Goal: Task Accomplishment & Management: Manage account settings

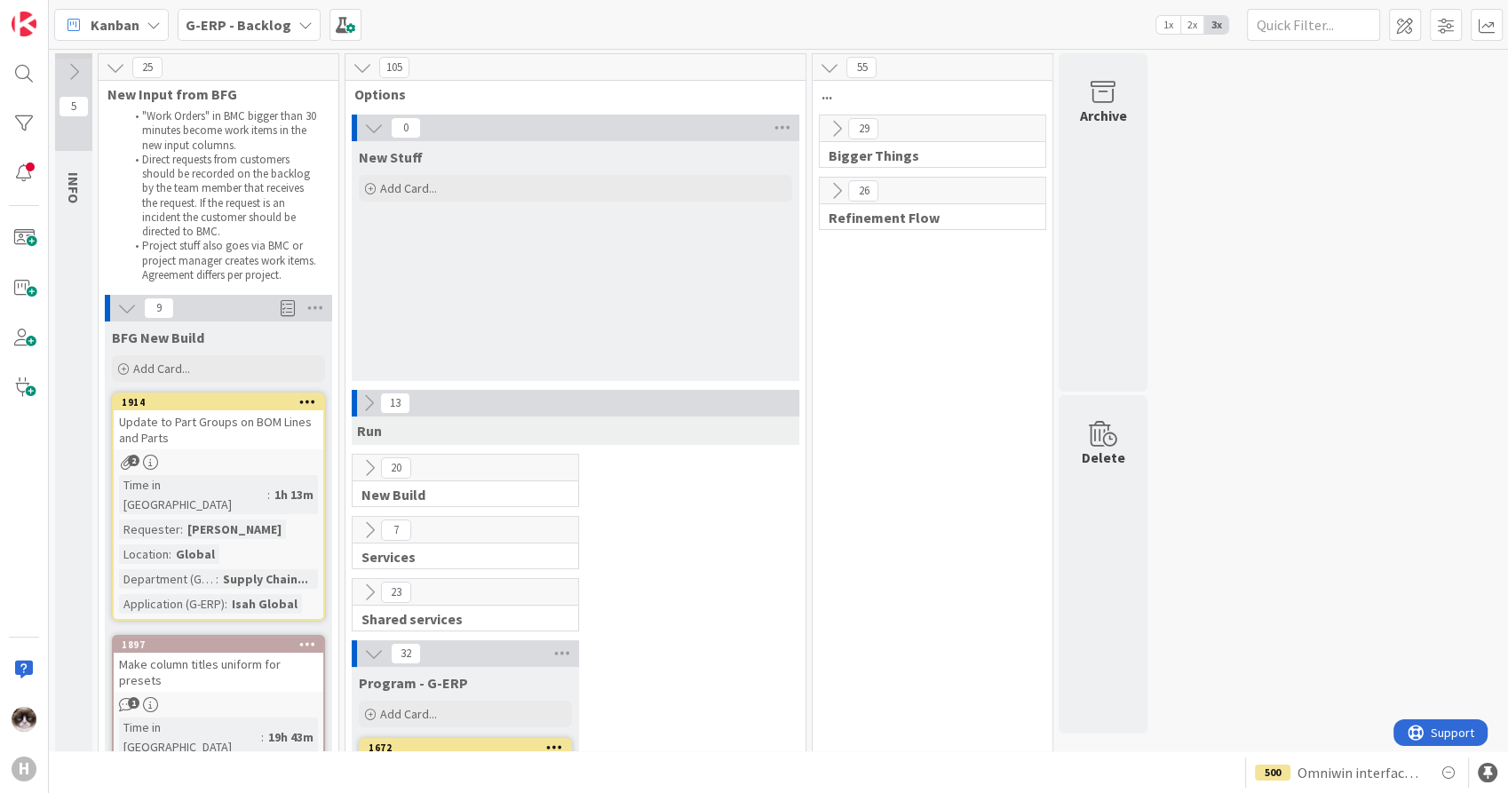
click at [260, 21] on b "G-ERP - Backlog" at bounding box center [239, 25] width 106 height 18
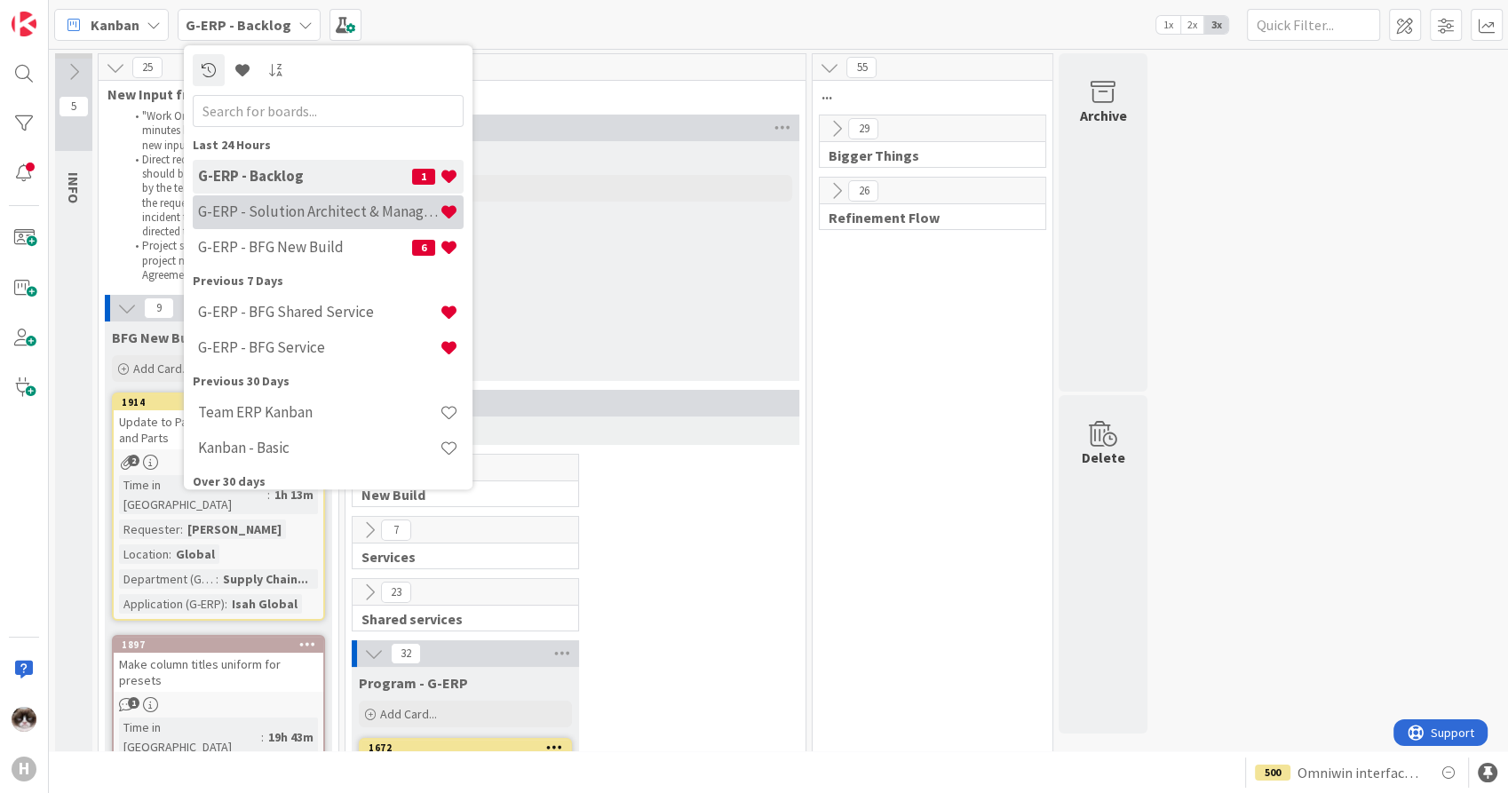
click at [330, 214] on h4 "G-ERP - Solution Architect & Management" at bounding box center [319, 212] width 242 height 18
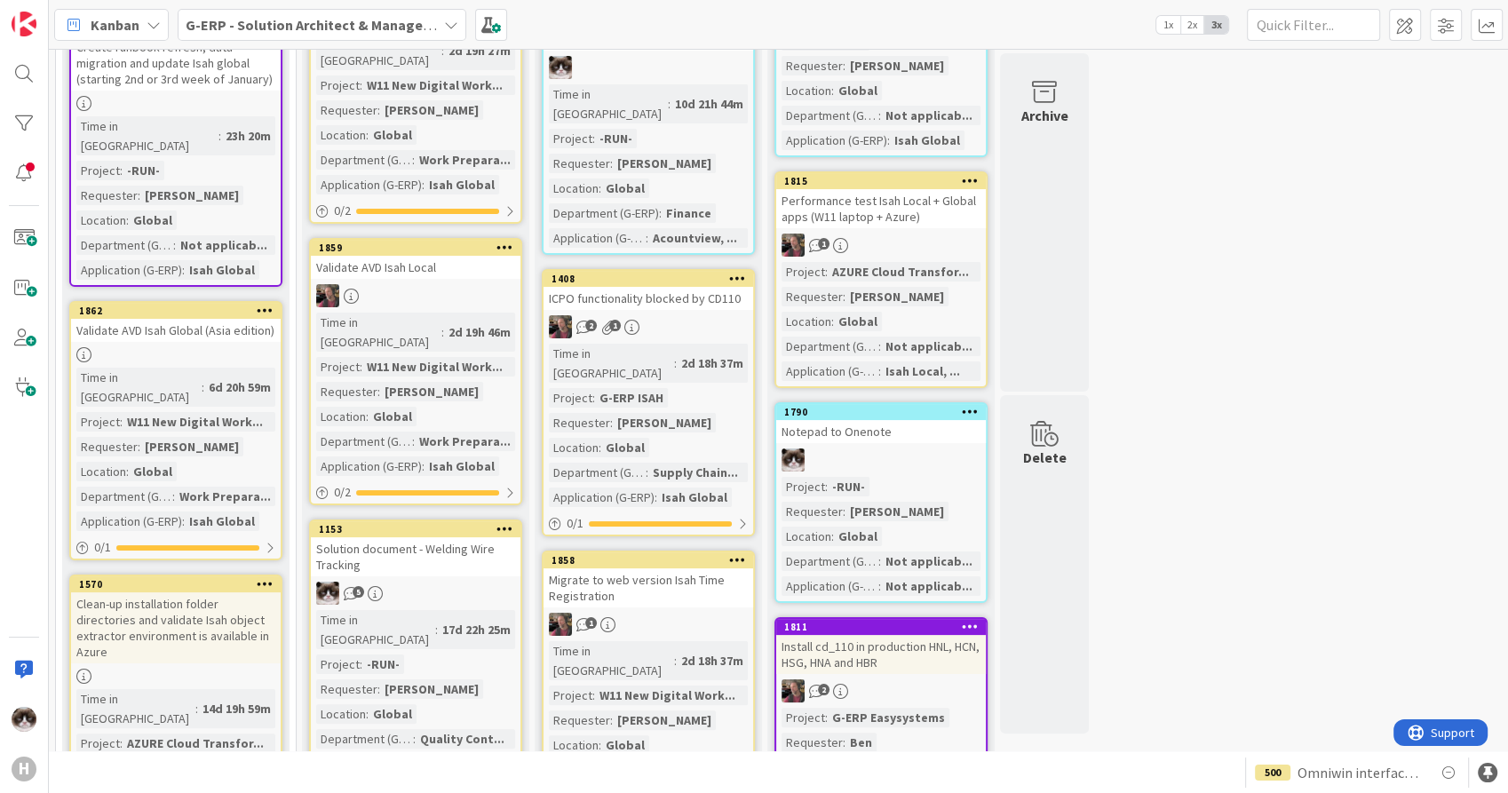
scroll to position [197, 0]
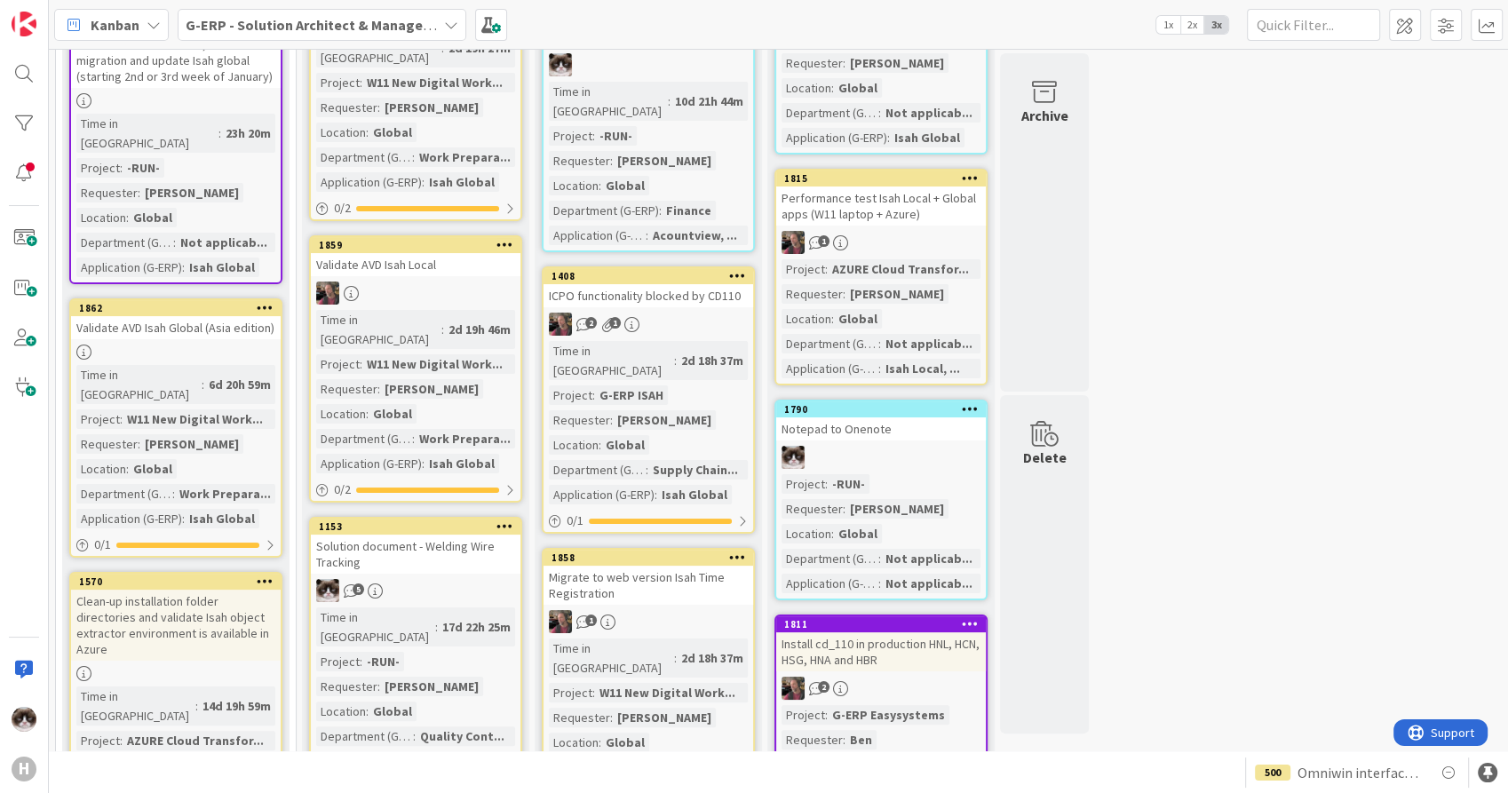
click at [699, 290] on link "1408 ICPO functionality blocked by CD110 2 1 Time in Column : 2d 18h 37m Projec…" at bounding box center [648, 399] width 213 height 267
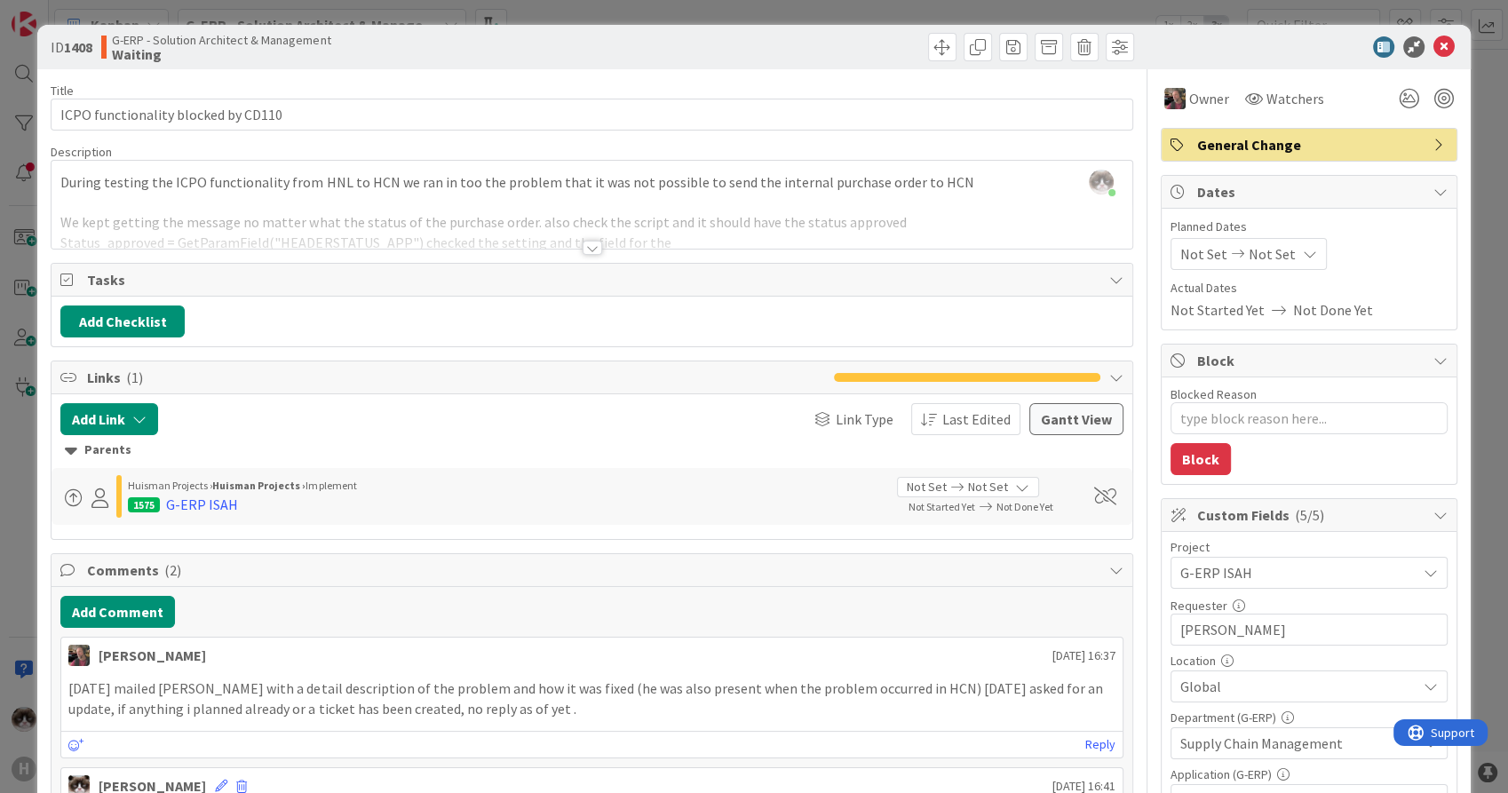
click at [590, 249] on div at bounding box center [593, 248] width 20 height 14
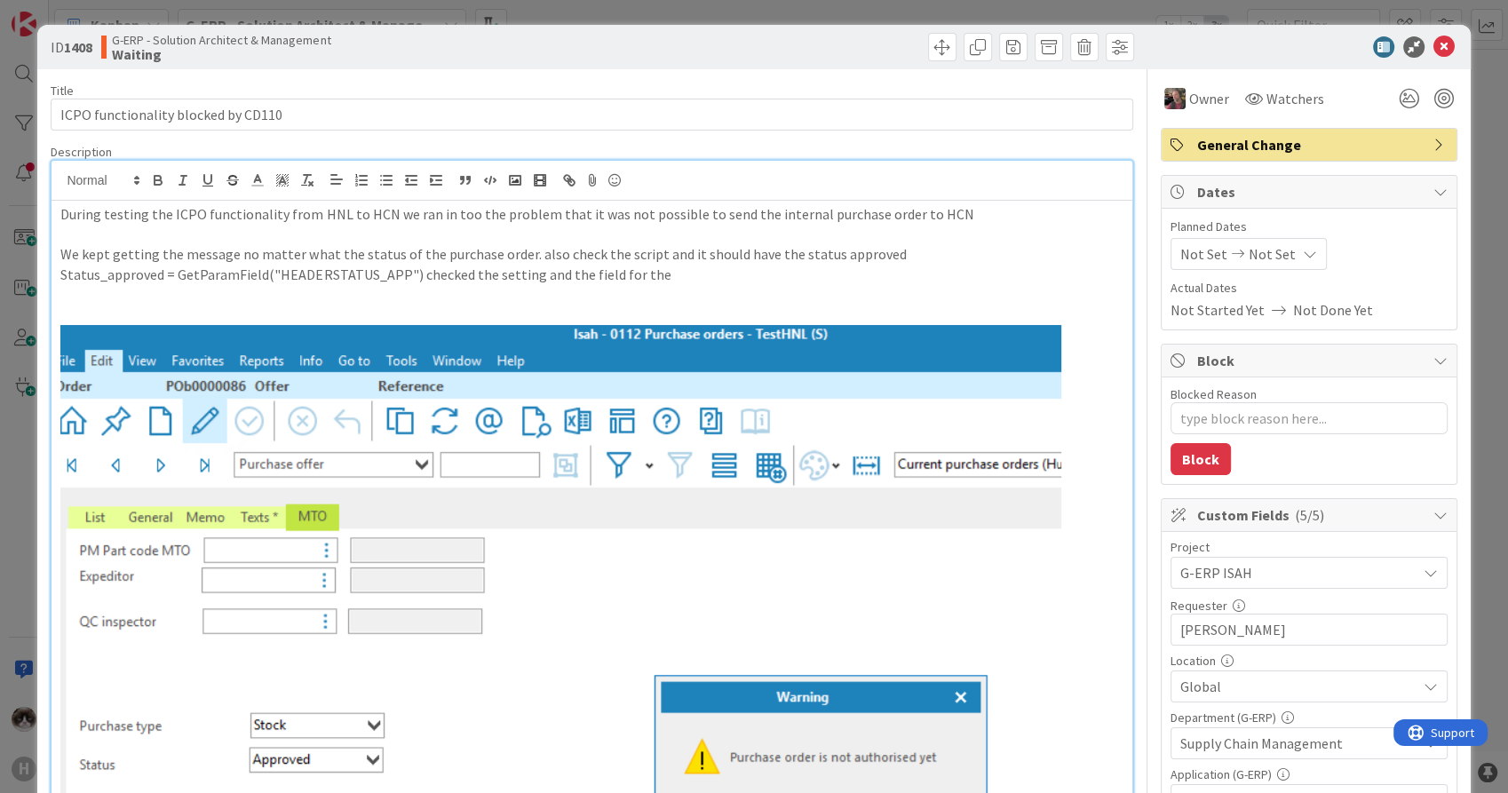
click at [839, 292] on p at bounding box center [591, 295] width 1062 height 20
click at [1434, 39] on icon at bounding box center [1444, 46] width 21 height 21
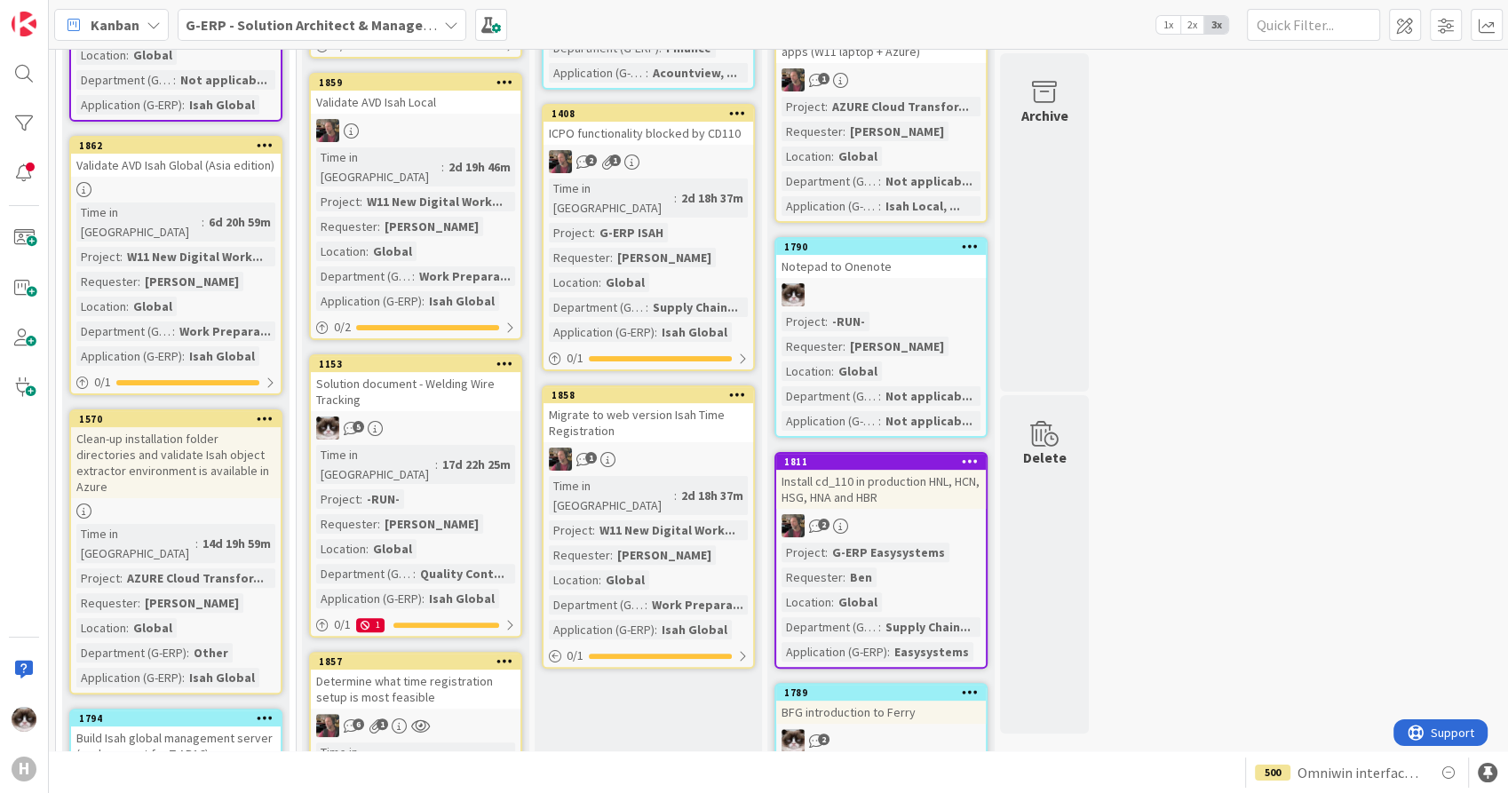
scroll to position [394, 0]
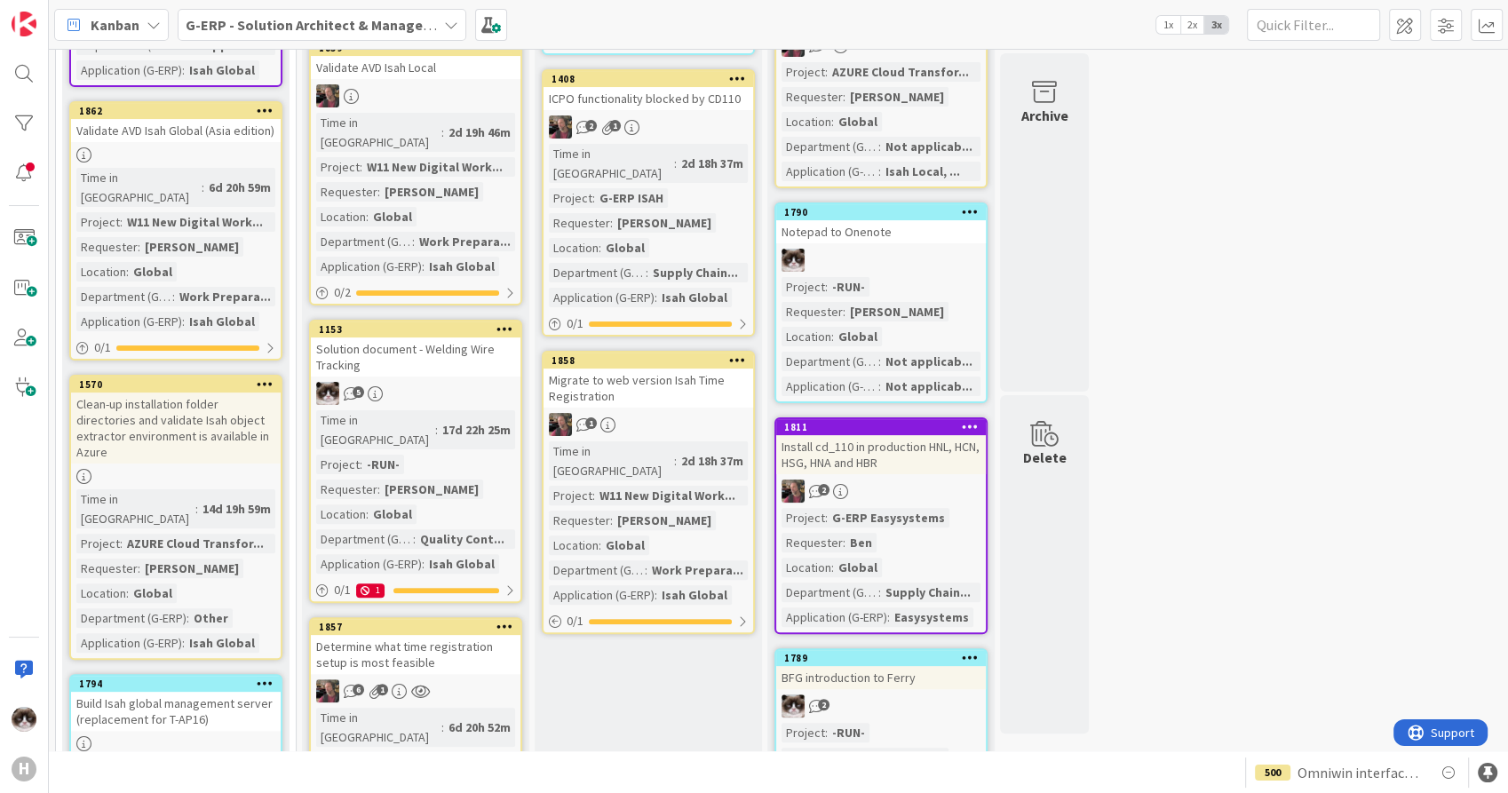
click at [676, 369] on div "Migrate to web version Isah Time Registration" at bounding box center [649, 388] width 210 height 39
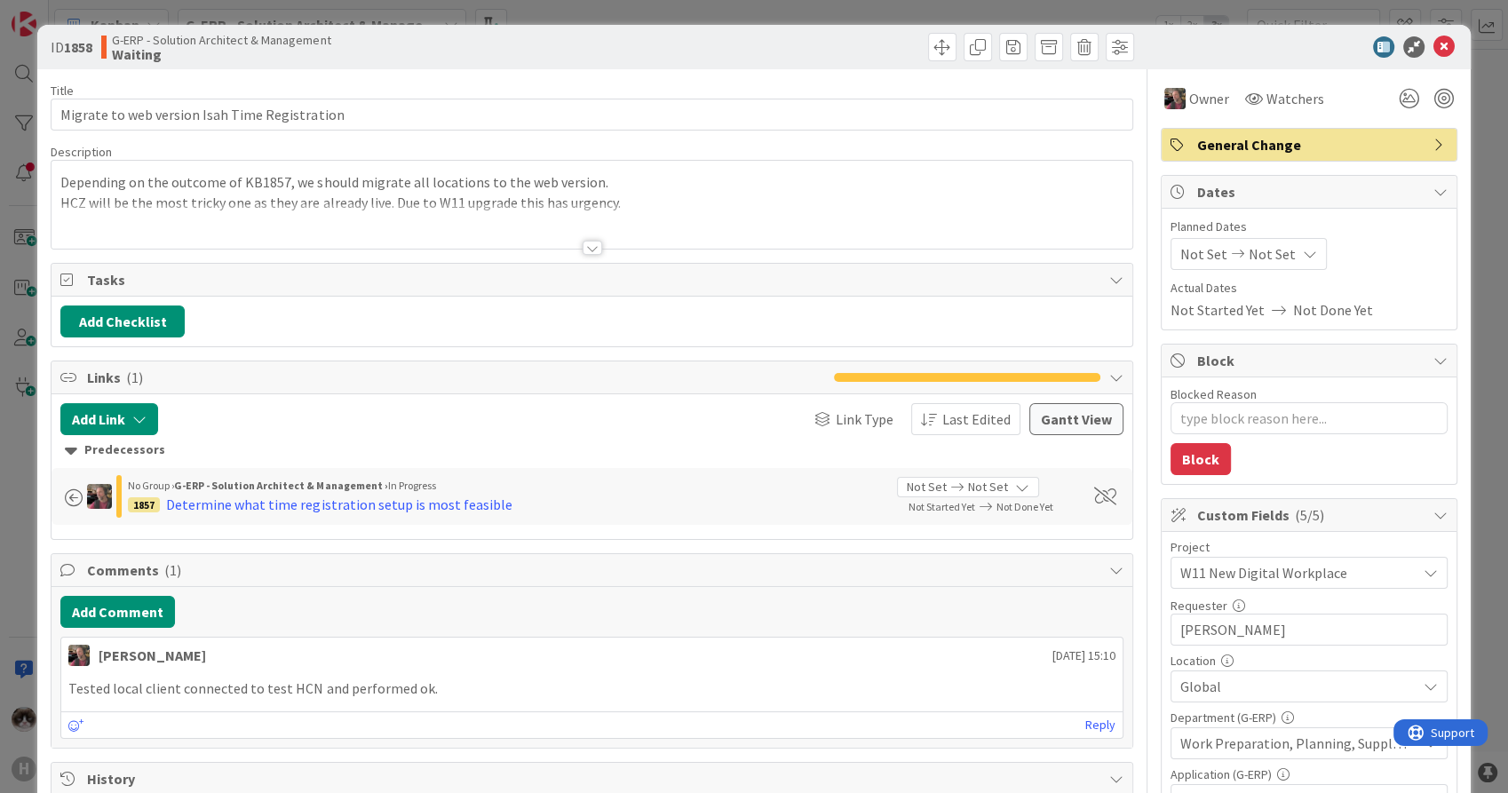
type textarea "x"
click at [583, 243] on div at bounding box center [593, 248] width 20 height 14
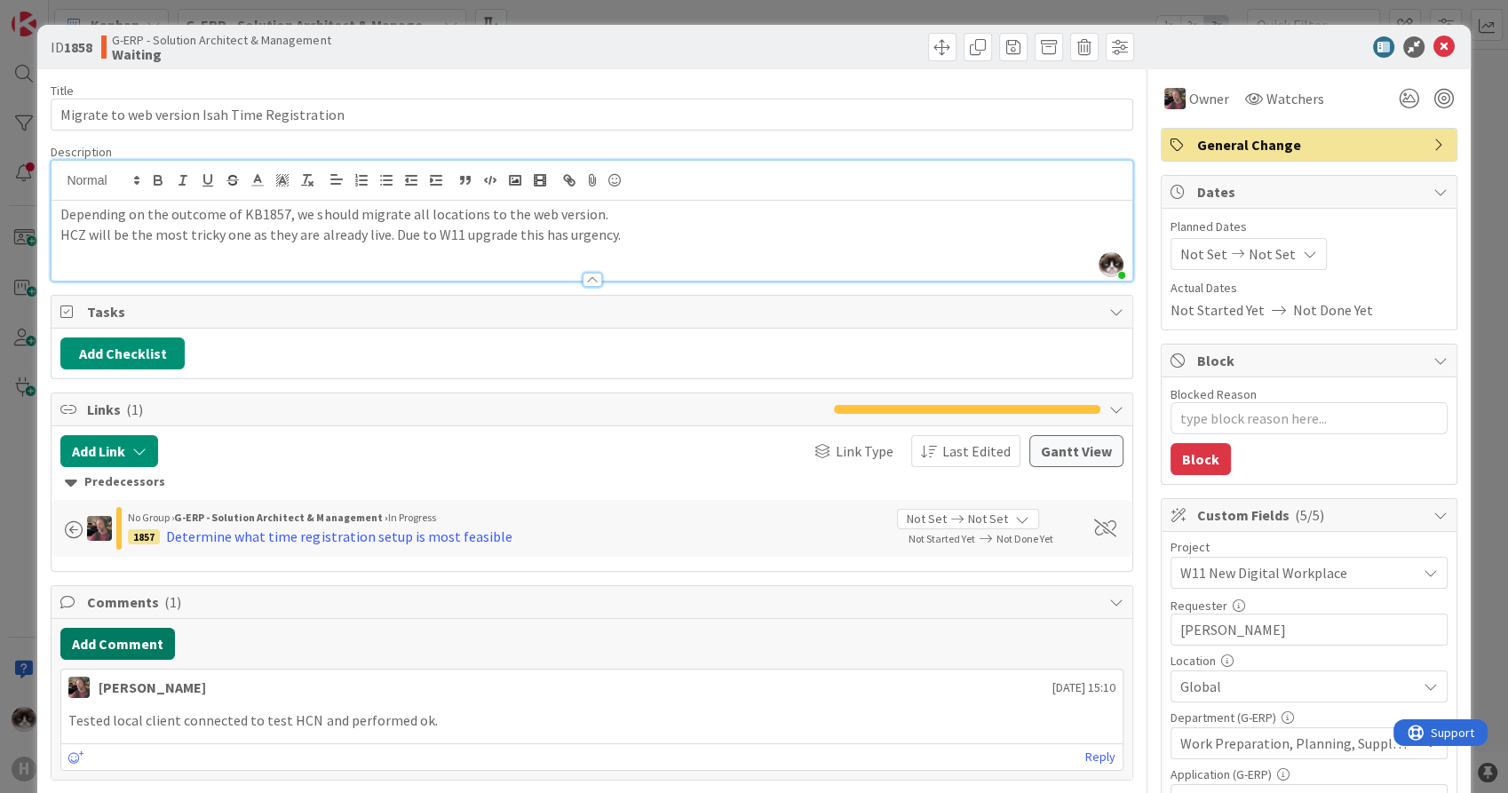
click at [99, 649] on button "Add Comment" at bounding box center [117, 644] width 115 height 32
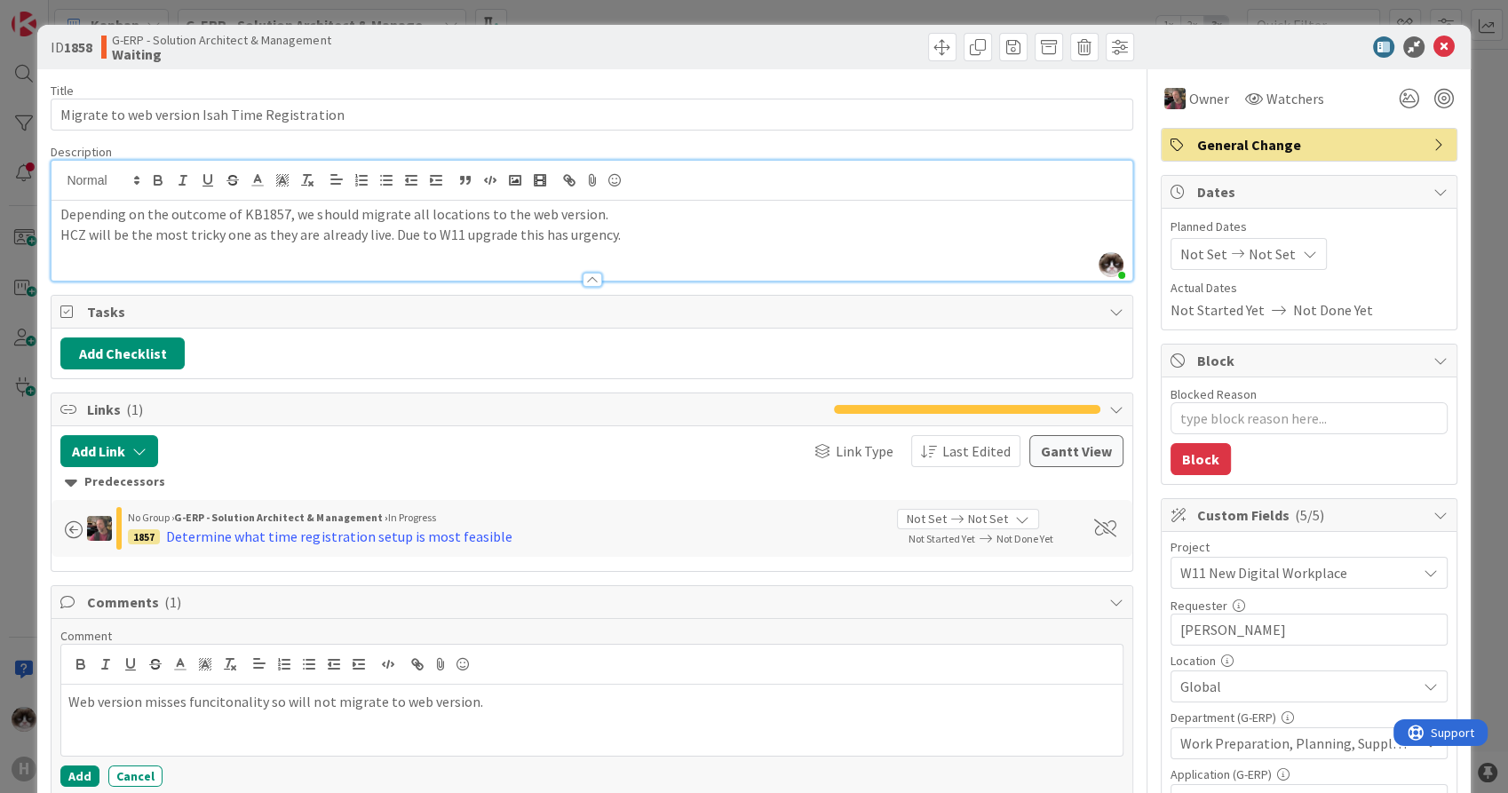
click at [211, 704] on p "Web version misses funcitonality so will not migrate to web version." at bounding box center [591, 702] width 1046 height 20
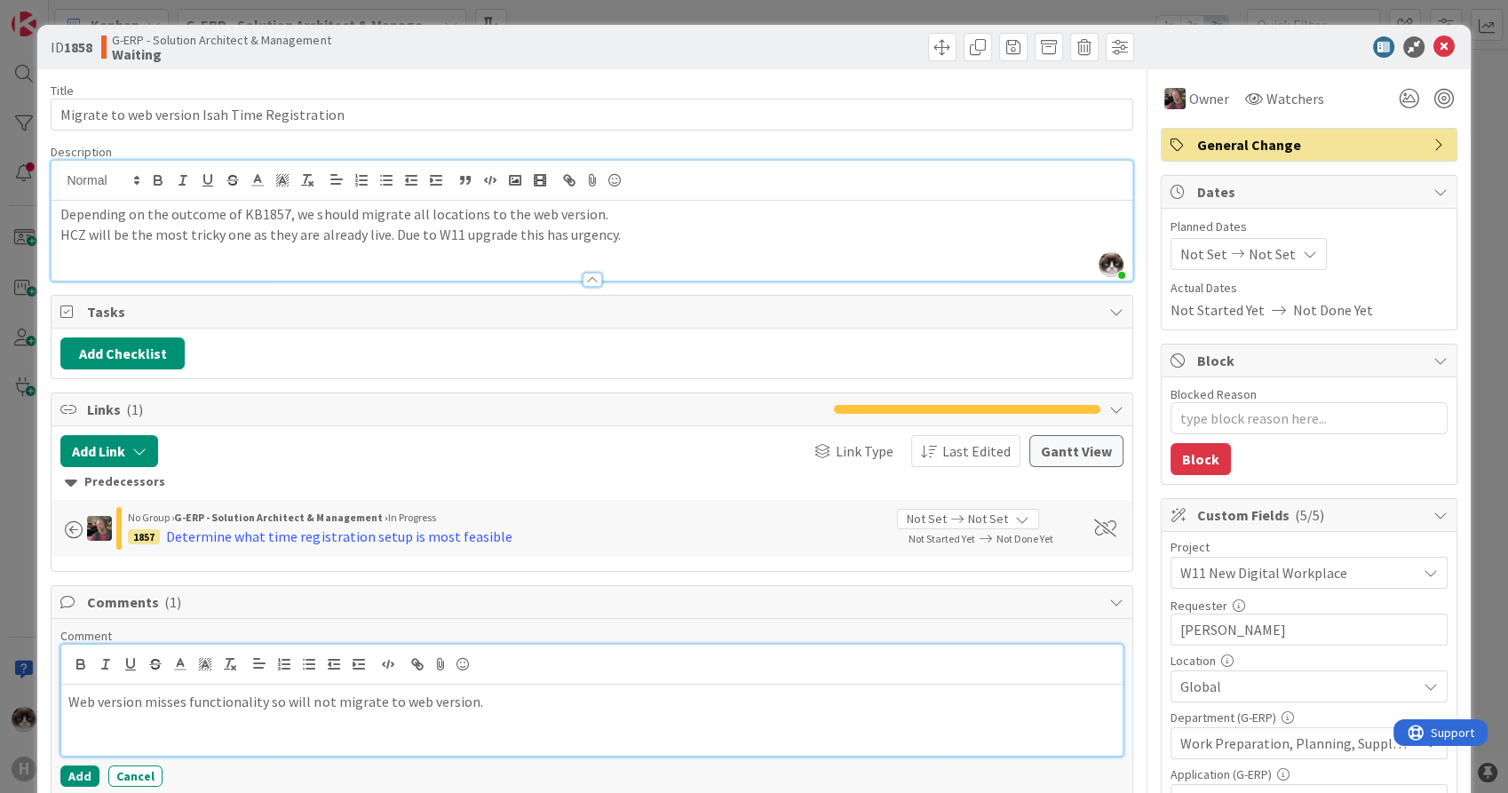
click at [76, 771] on button "Add" at bounding box center [79, 776] width 39 height 21
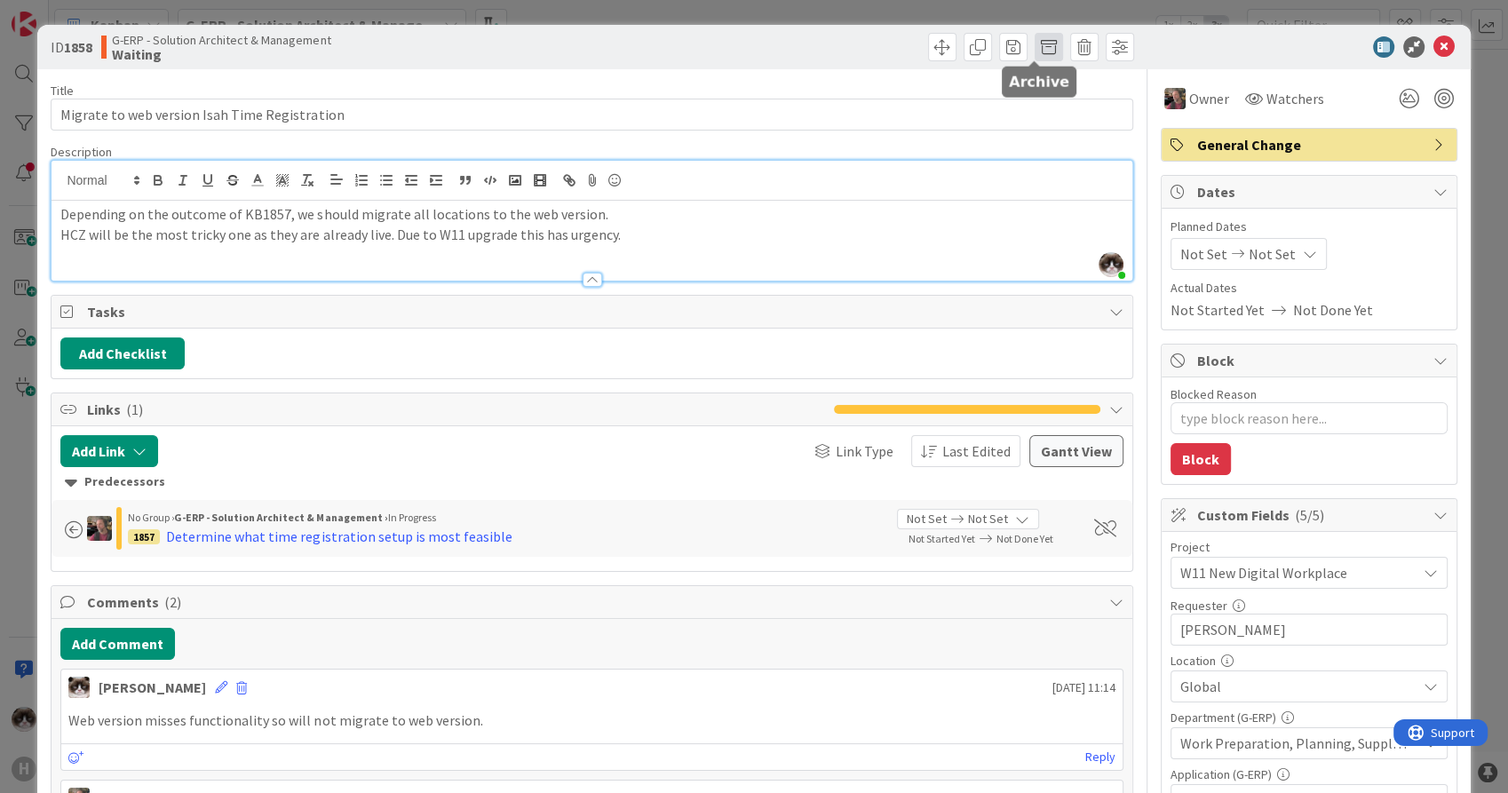
click at [1035, 35] on span at bounding box center [1049, 47] width 28 height 28
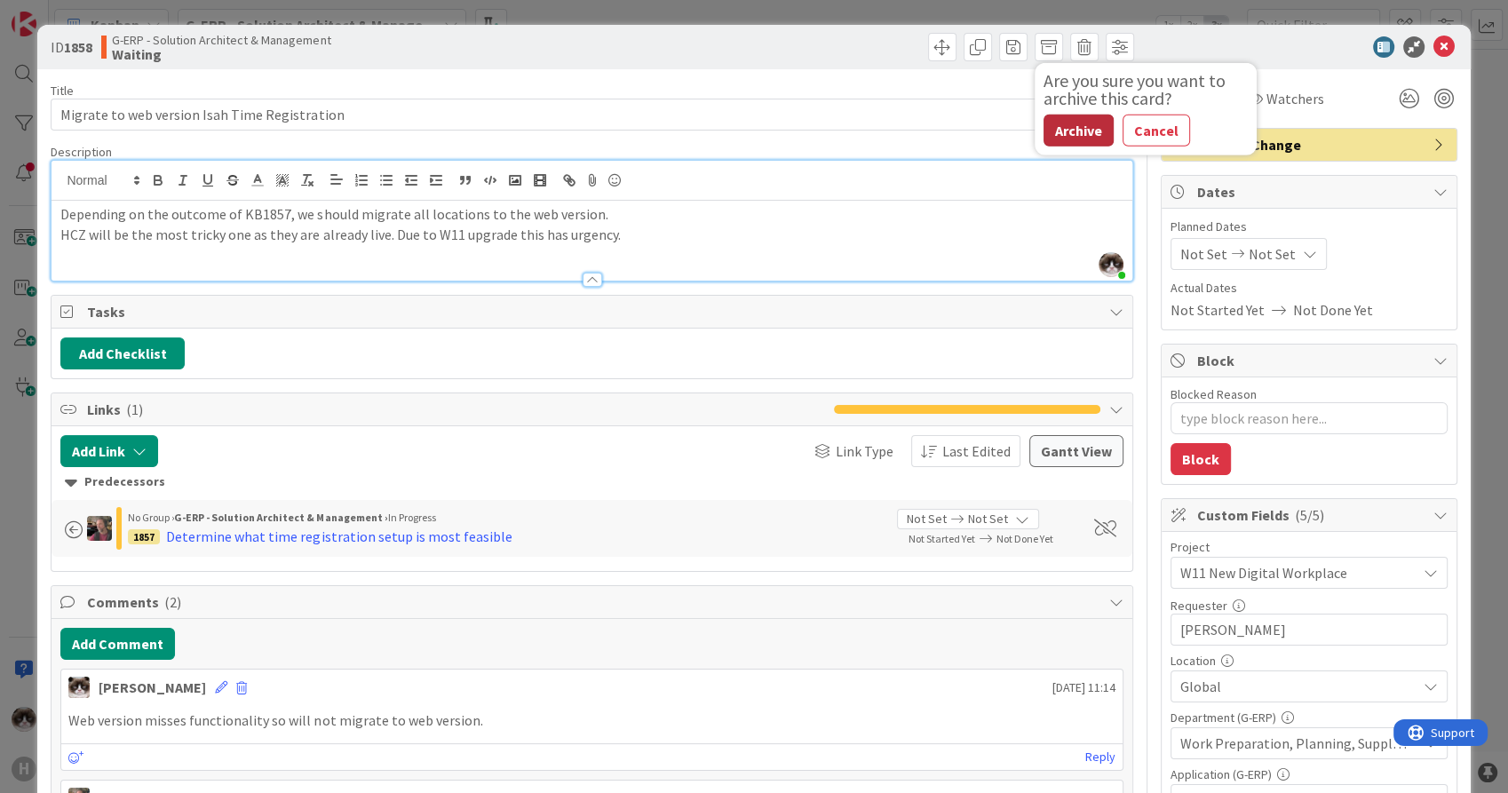
click at [1078, 115] on button "Archive" at bounding box center [1079, 131] width 70 height 32
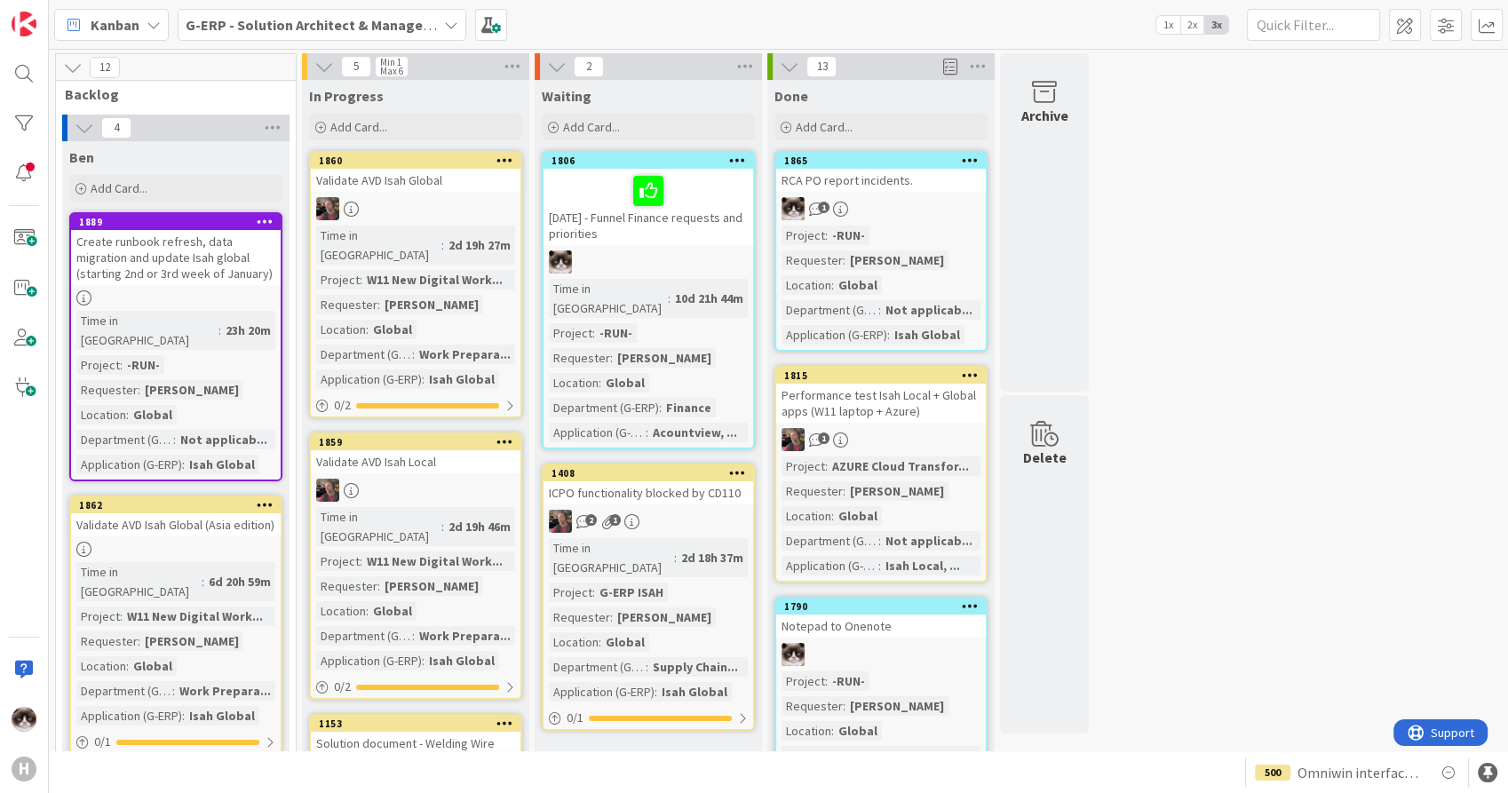
click at [477, 96] on div "In Progress" at bounding box center [415, 96] width 213 height 18
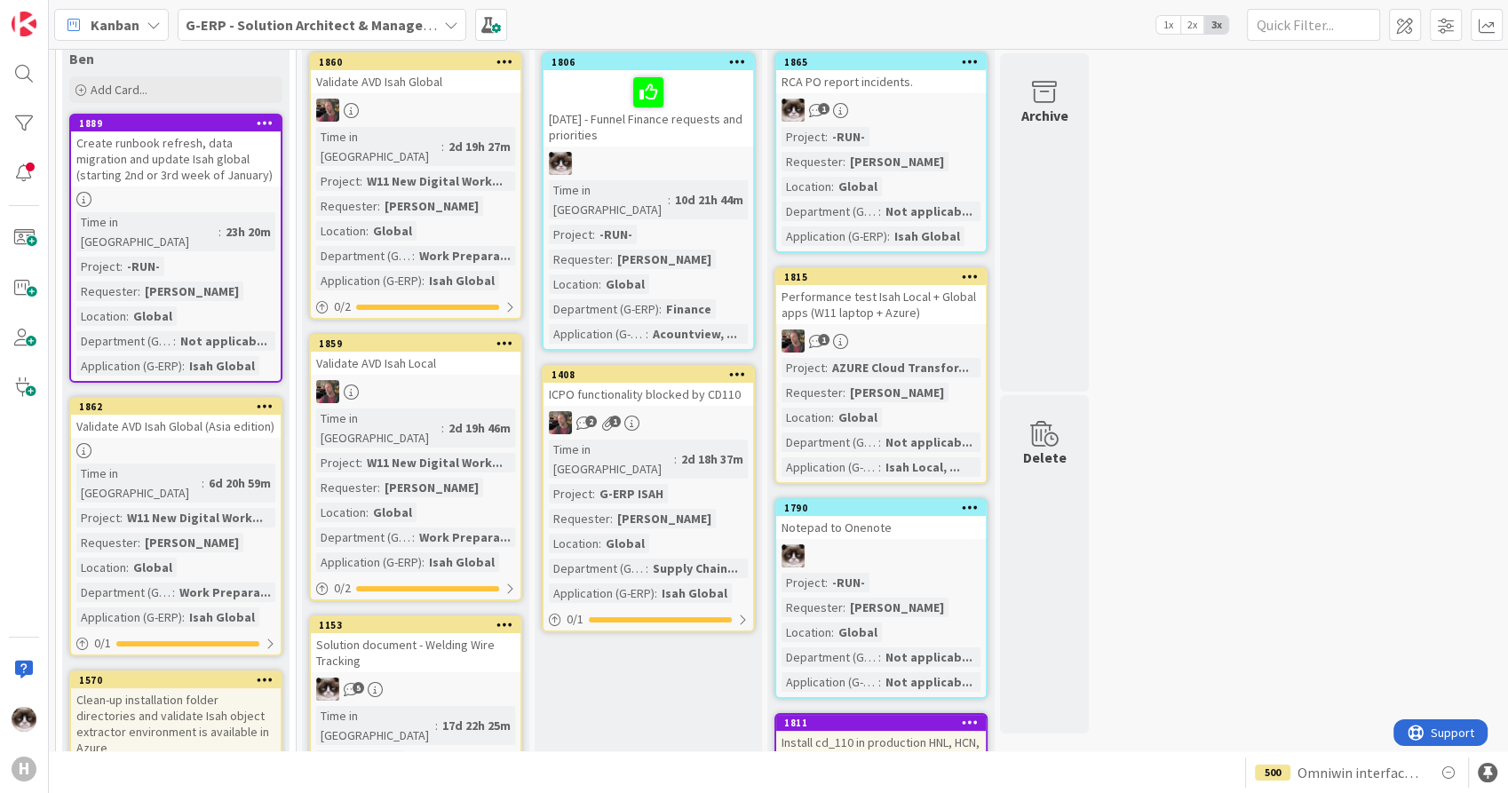
scroll to position [296, 0]
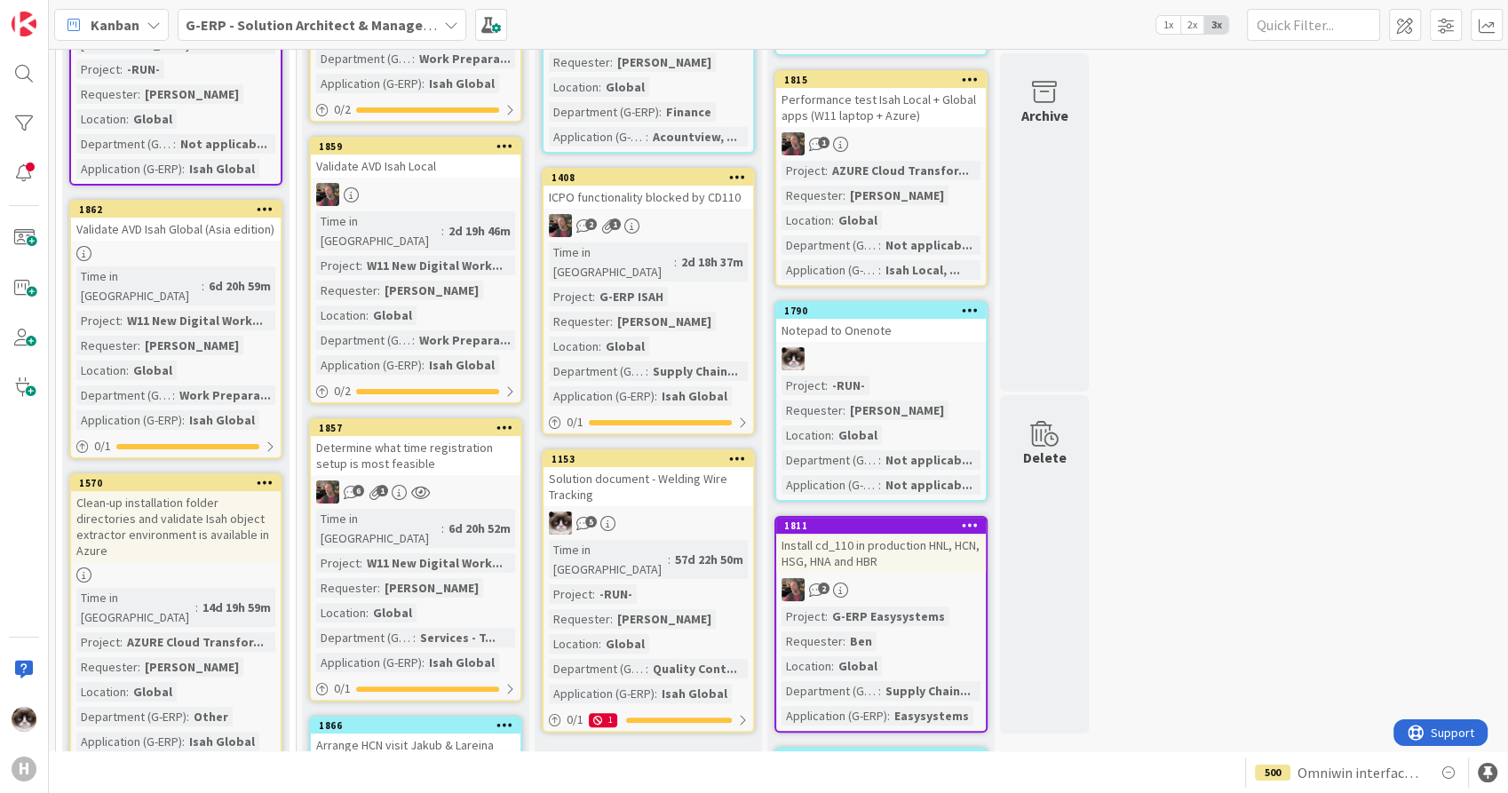
click at [696, 512] on div "5" at bounding box center [649, 523] width 210 height 23
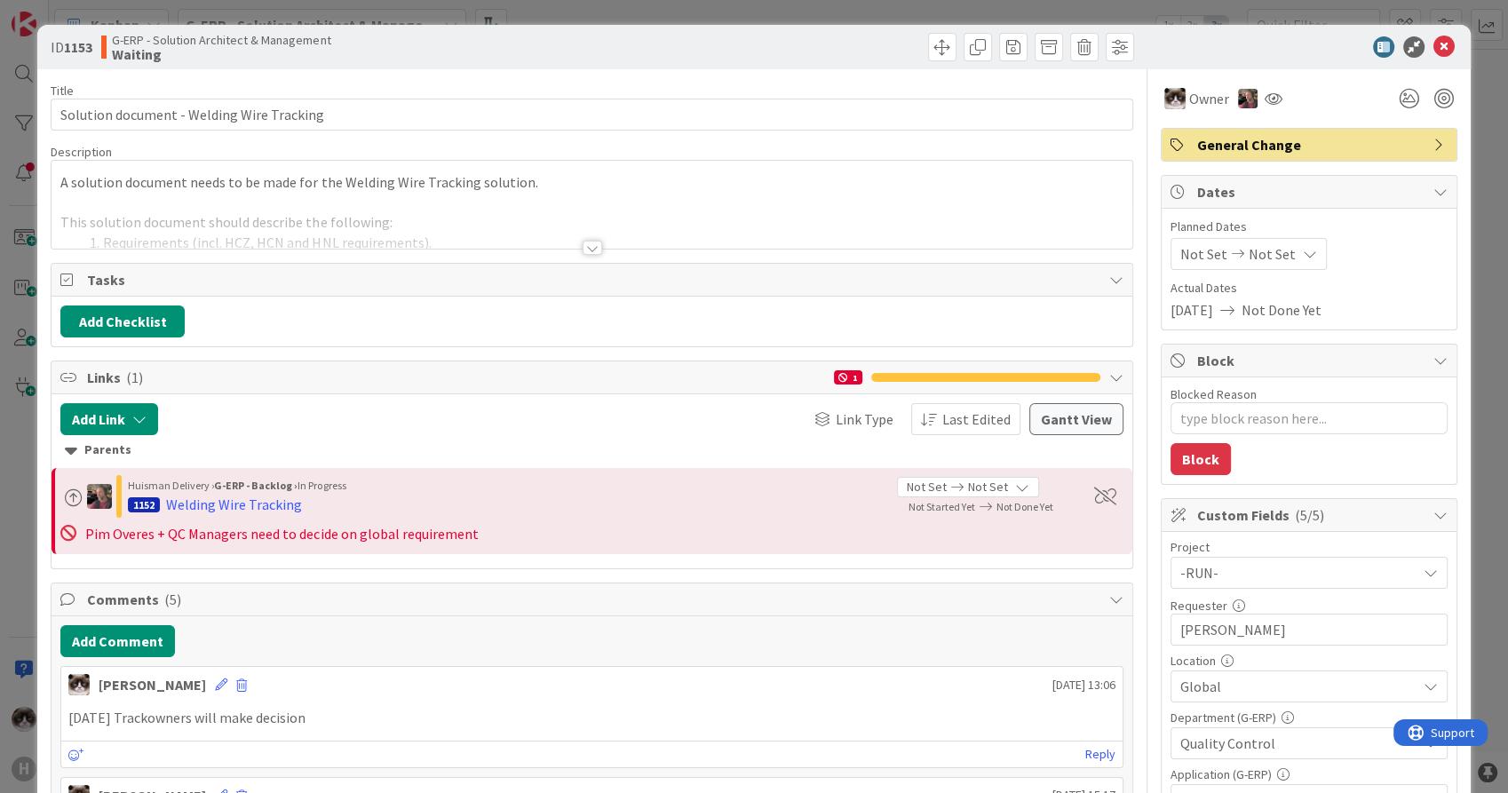
type textarea "x"
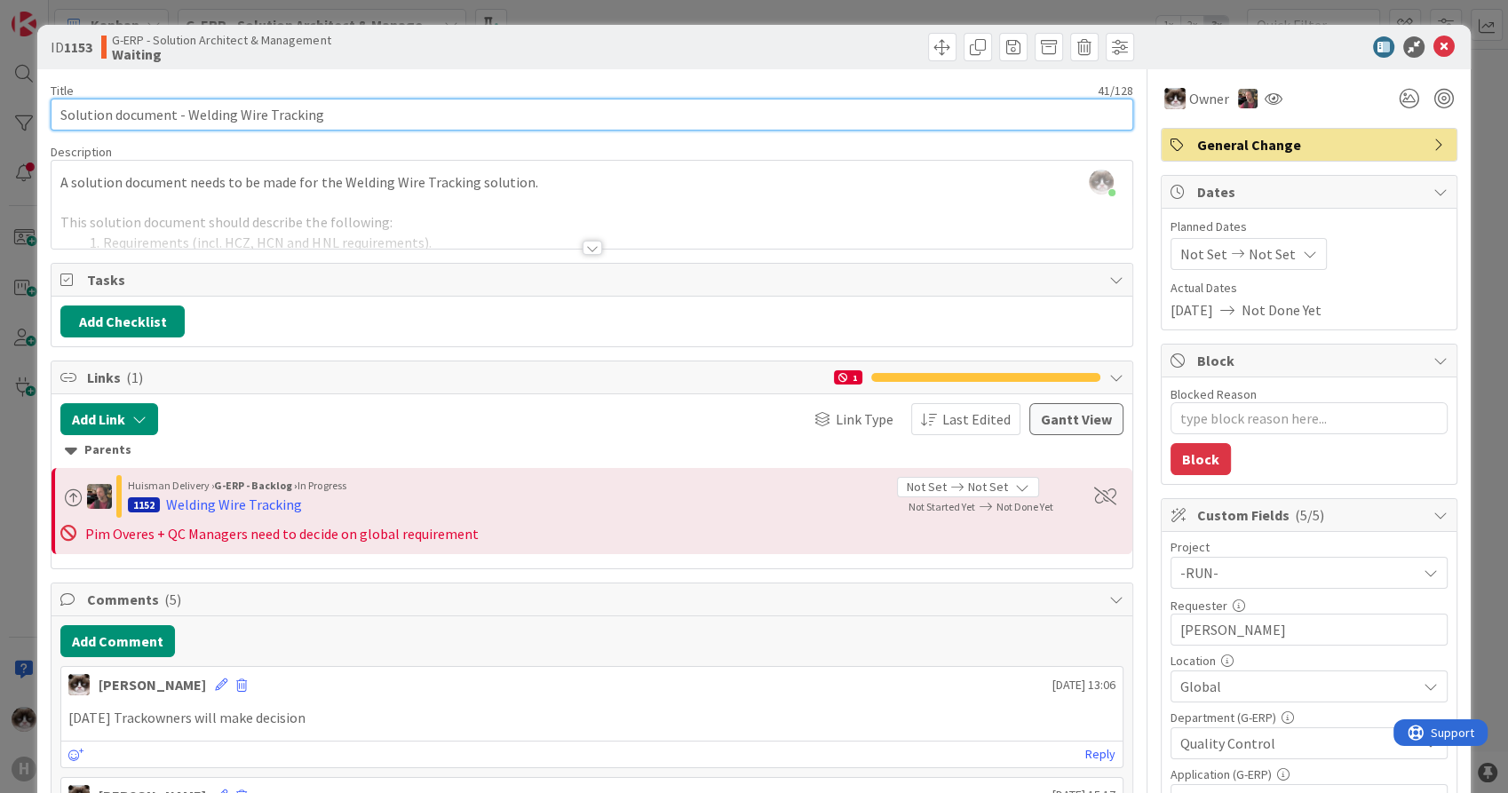
click at [55, 122] on input "Solution document - Welding Wire Tracking" at bounding box center [592, 115] width 1082 height 32
type input "[DATE] Solution document - Welding Wire Tracking"
type textarea "x"
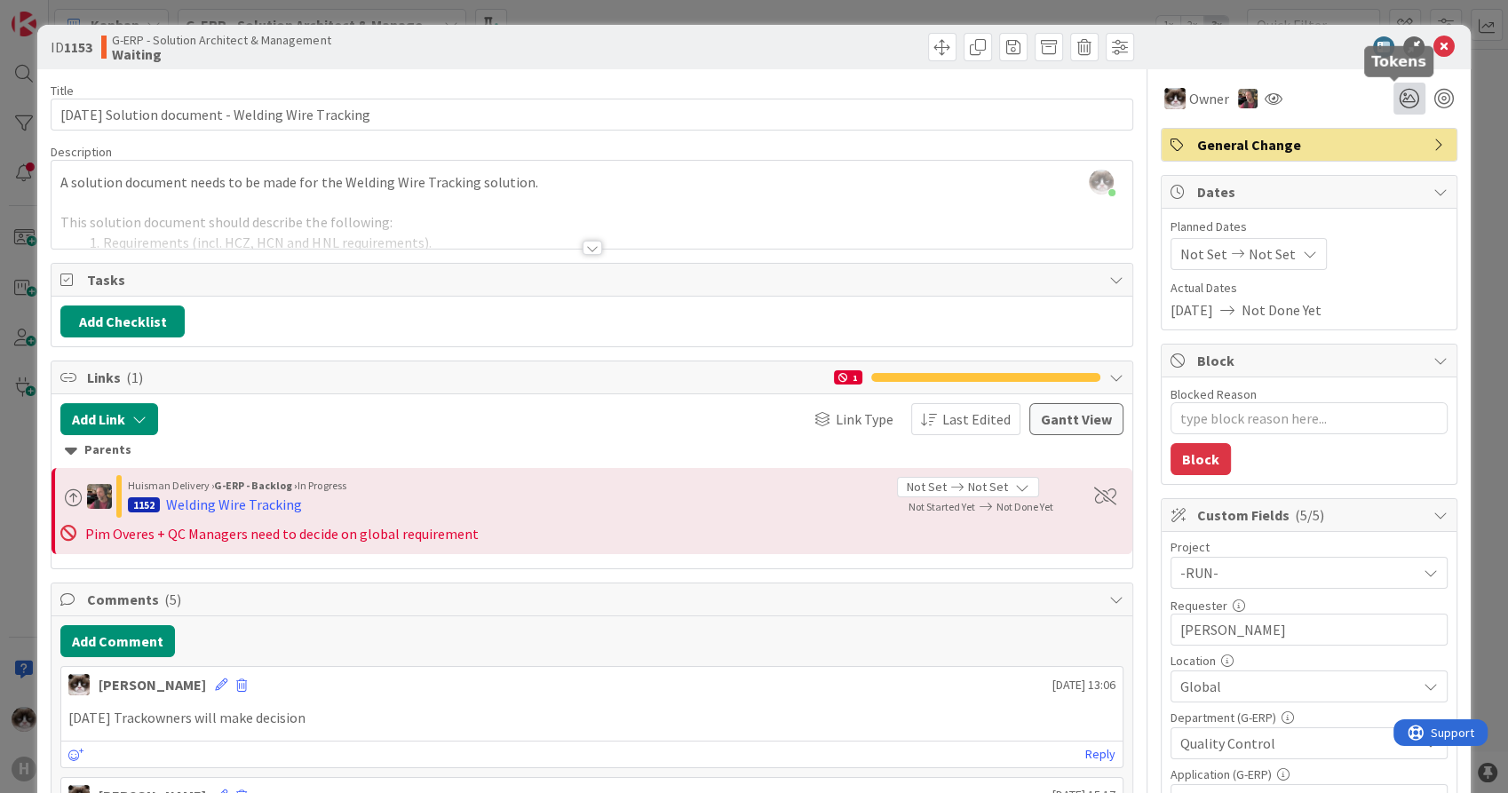
click at [1400, 101] on icon at bounding box center [1410, 99] width 32 height 32
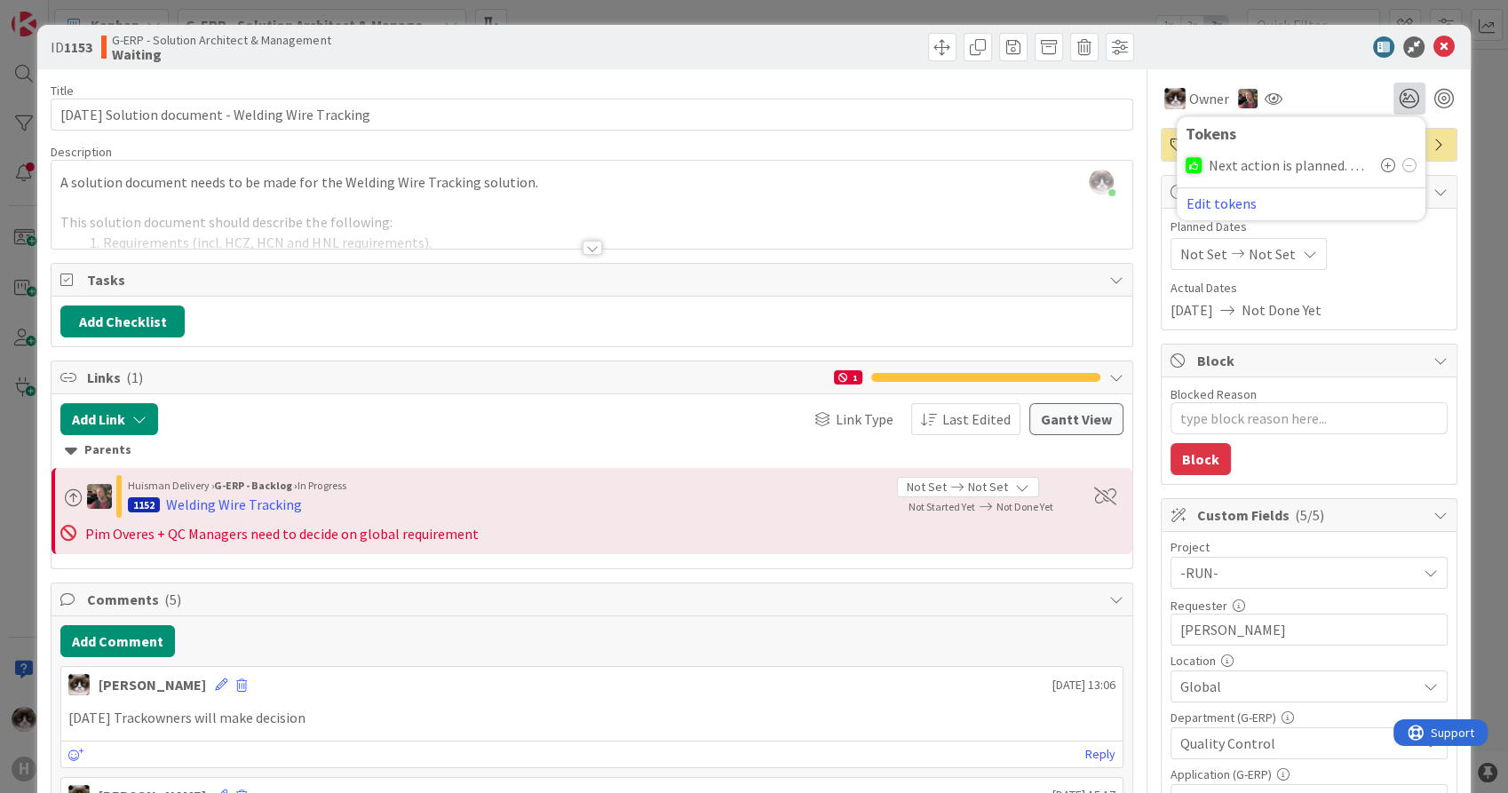
click at [1381, 164] on icon at bounding box center [1388, 165] width 14 height 14
click at [128, 640] on button "Add Comment" at bounding box center [117, 641] width 115 height 32
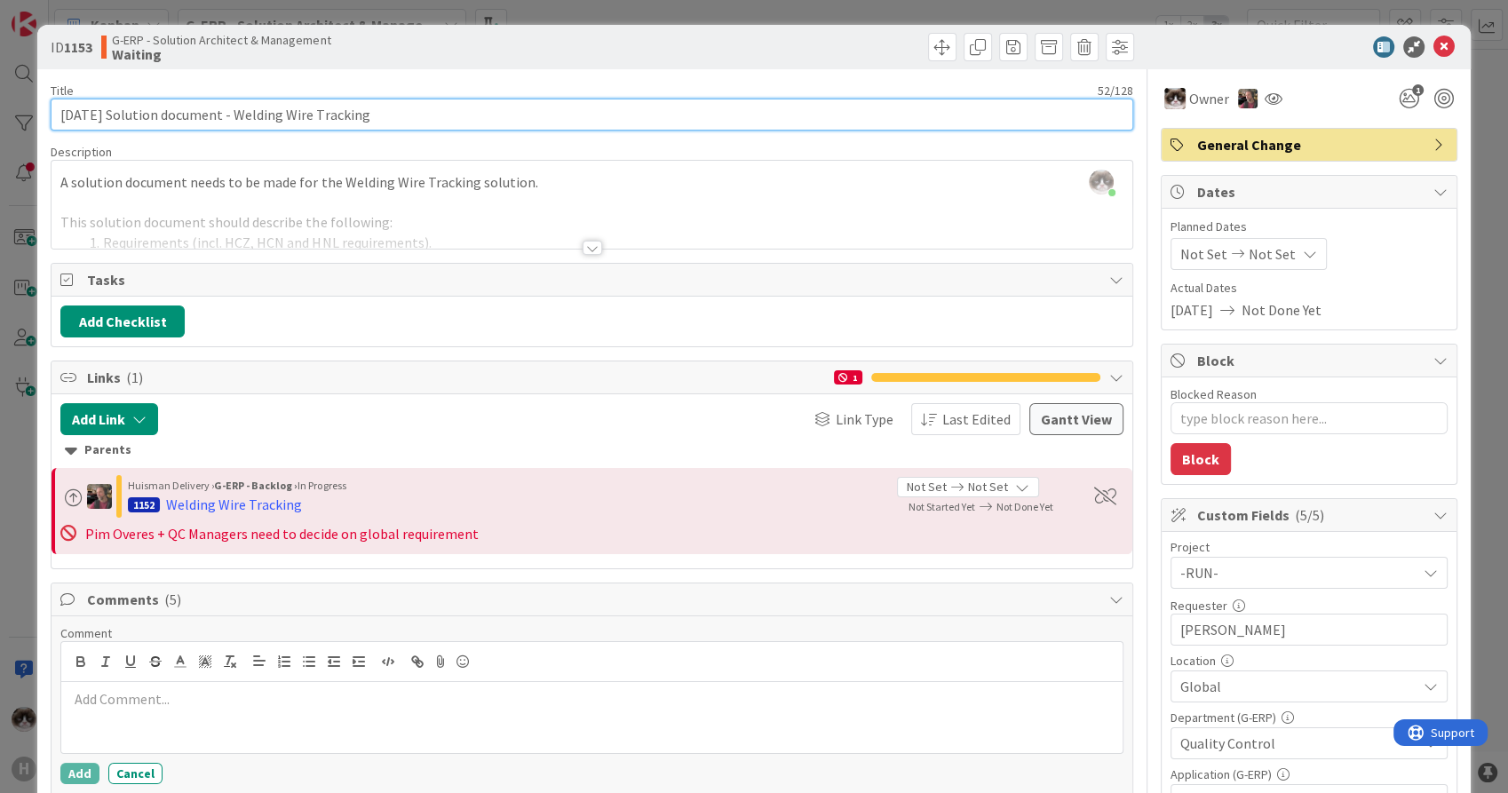
click at [72, 112] on input "[DATE] Solution document - Welding Wire Tracking" at bounding box center [592, 115] width 1082 height 32
type input "[DATE] Solution document - Welding Wire Tracking"
type textarea "x"
type input "[DATE] Solution document - Welding Wire Tracking"
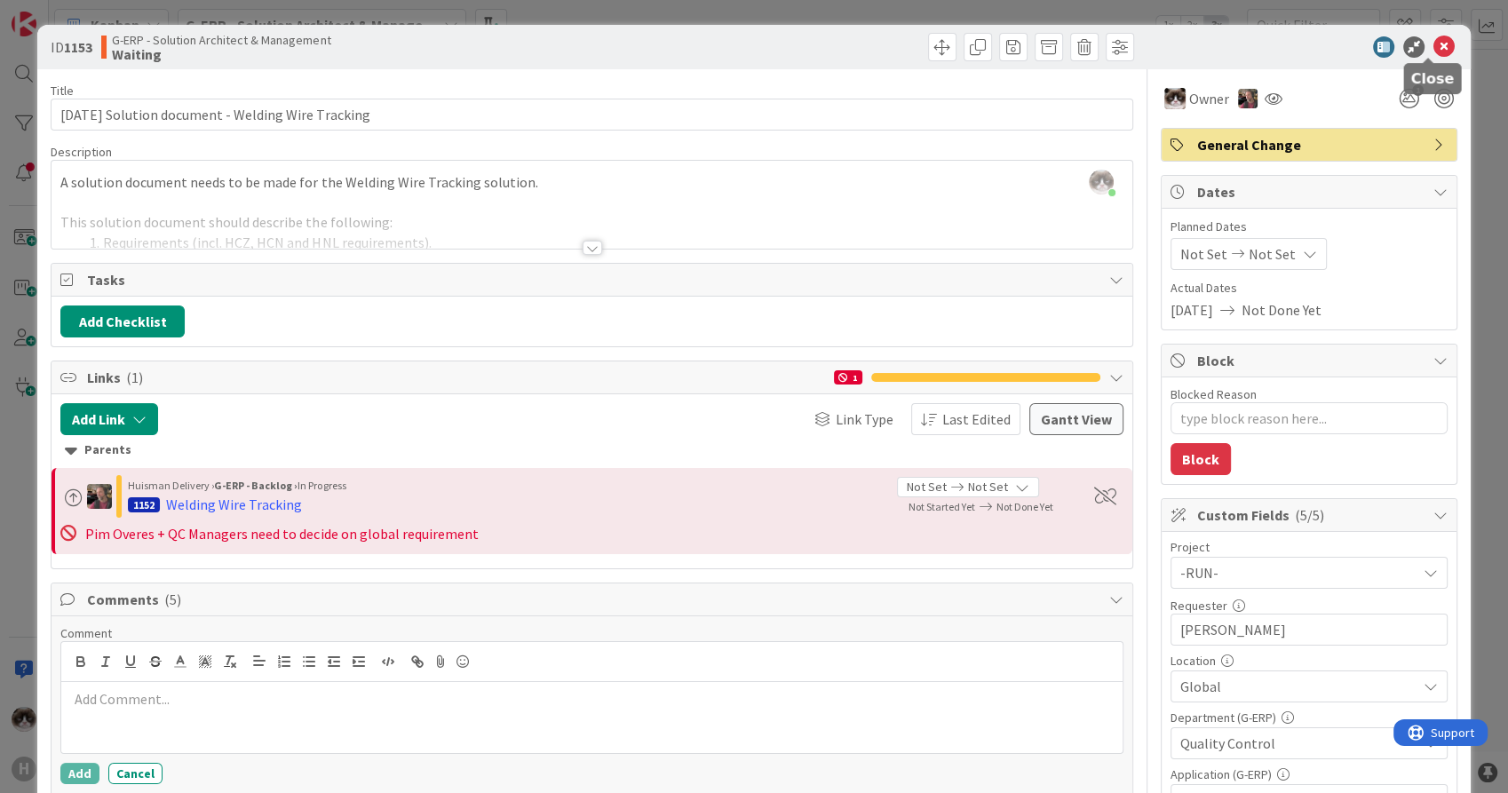
click at [1435, 37] on icon at bounding box center [1444, 46] width 21 height 21
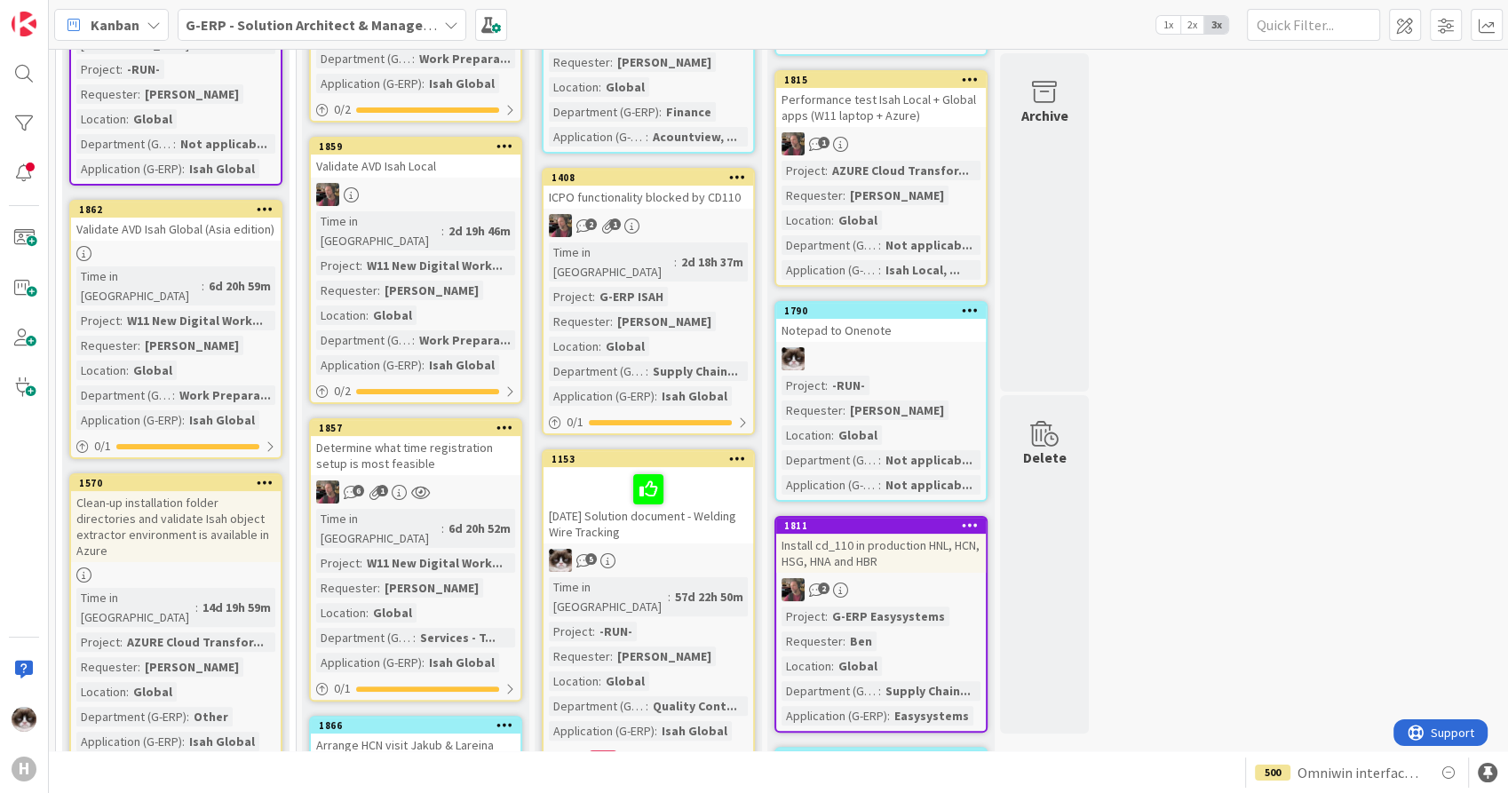
click at [462, 436] on div "Determine what time registration setup is most feasible" at bounding box center [416, 455] width 210 height 39
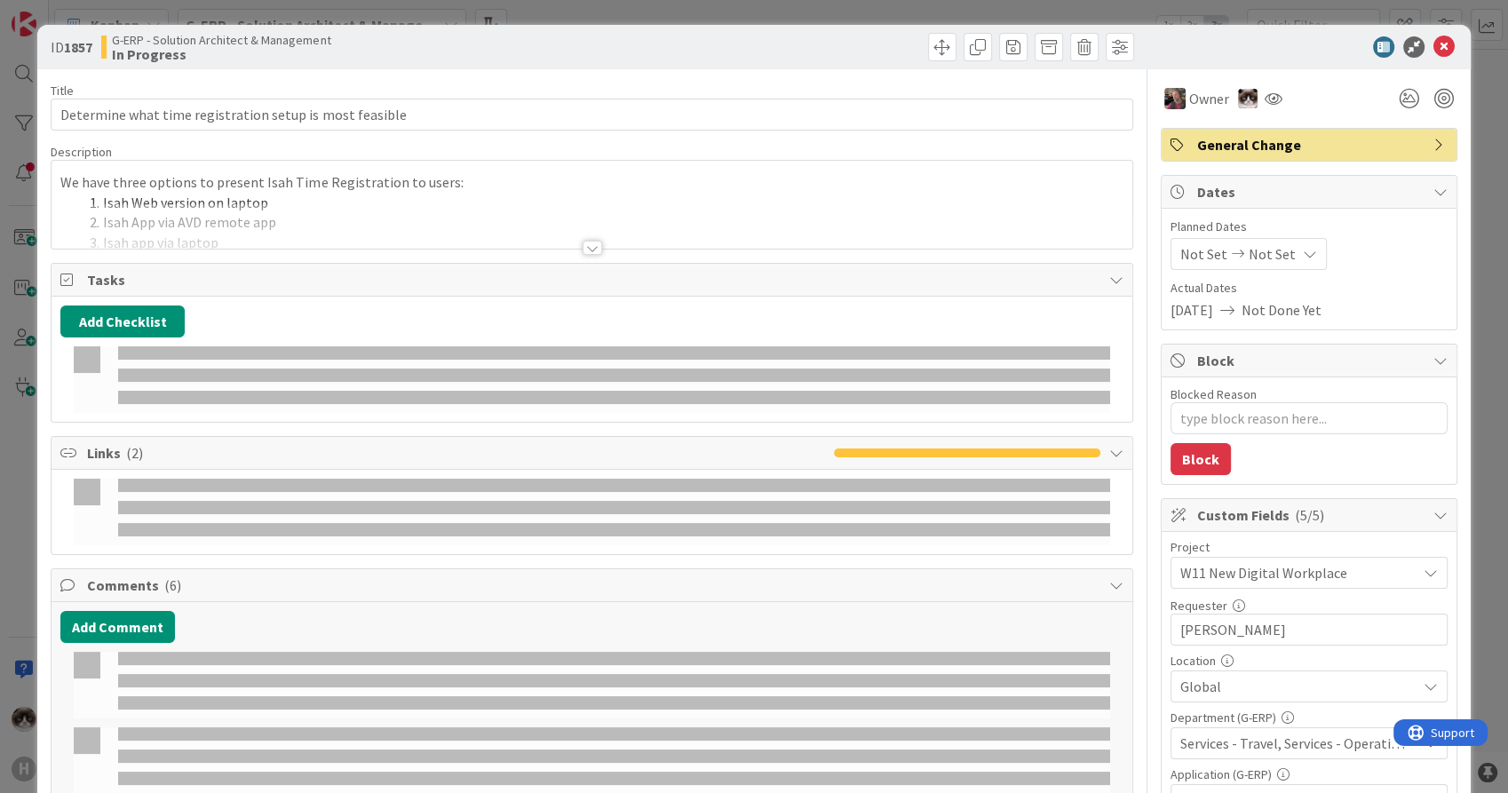
click at [591, 247] on div at bounding box center [593, 248] width 20 height 14
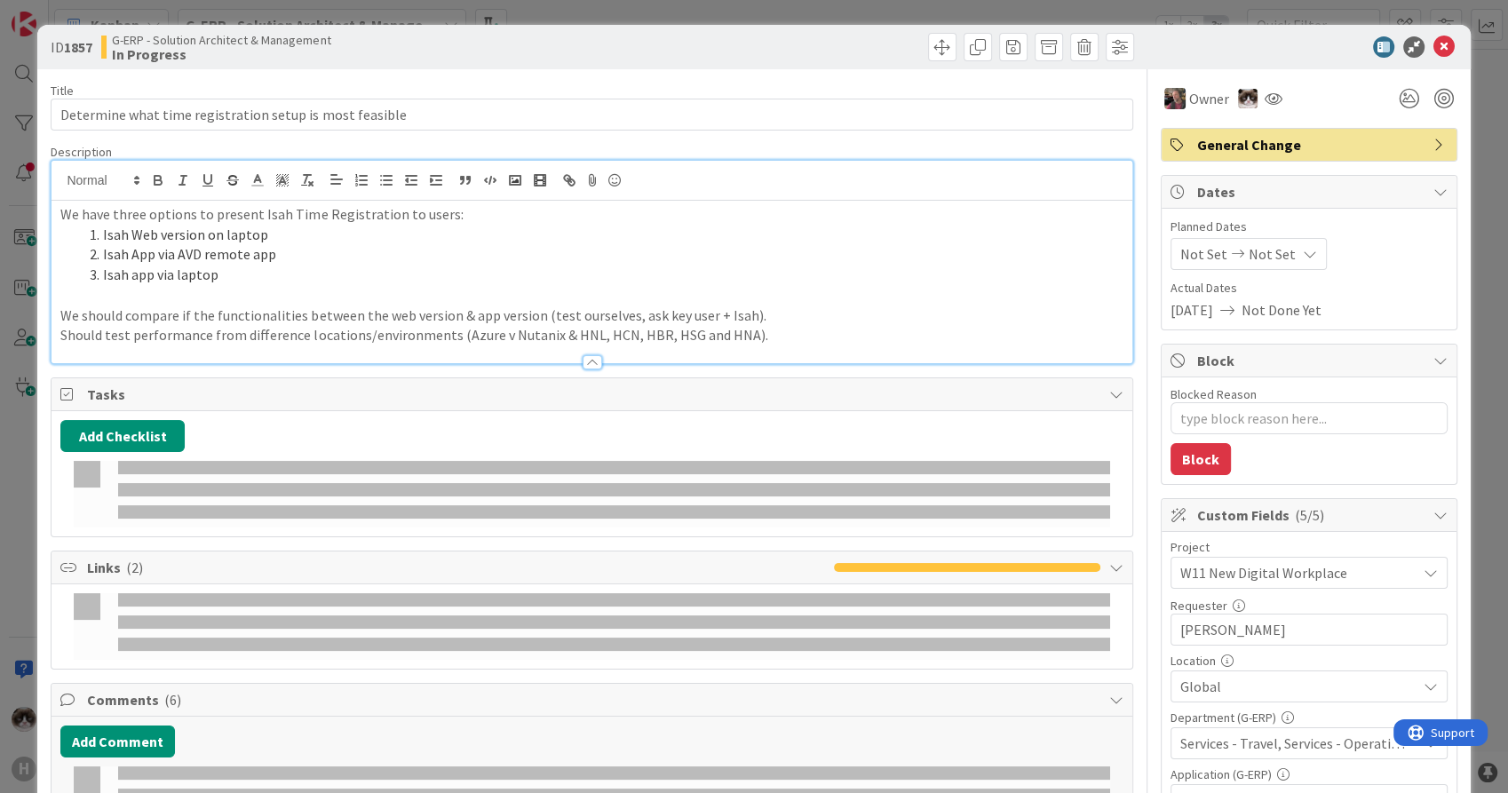
scroll to position [99, 0]
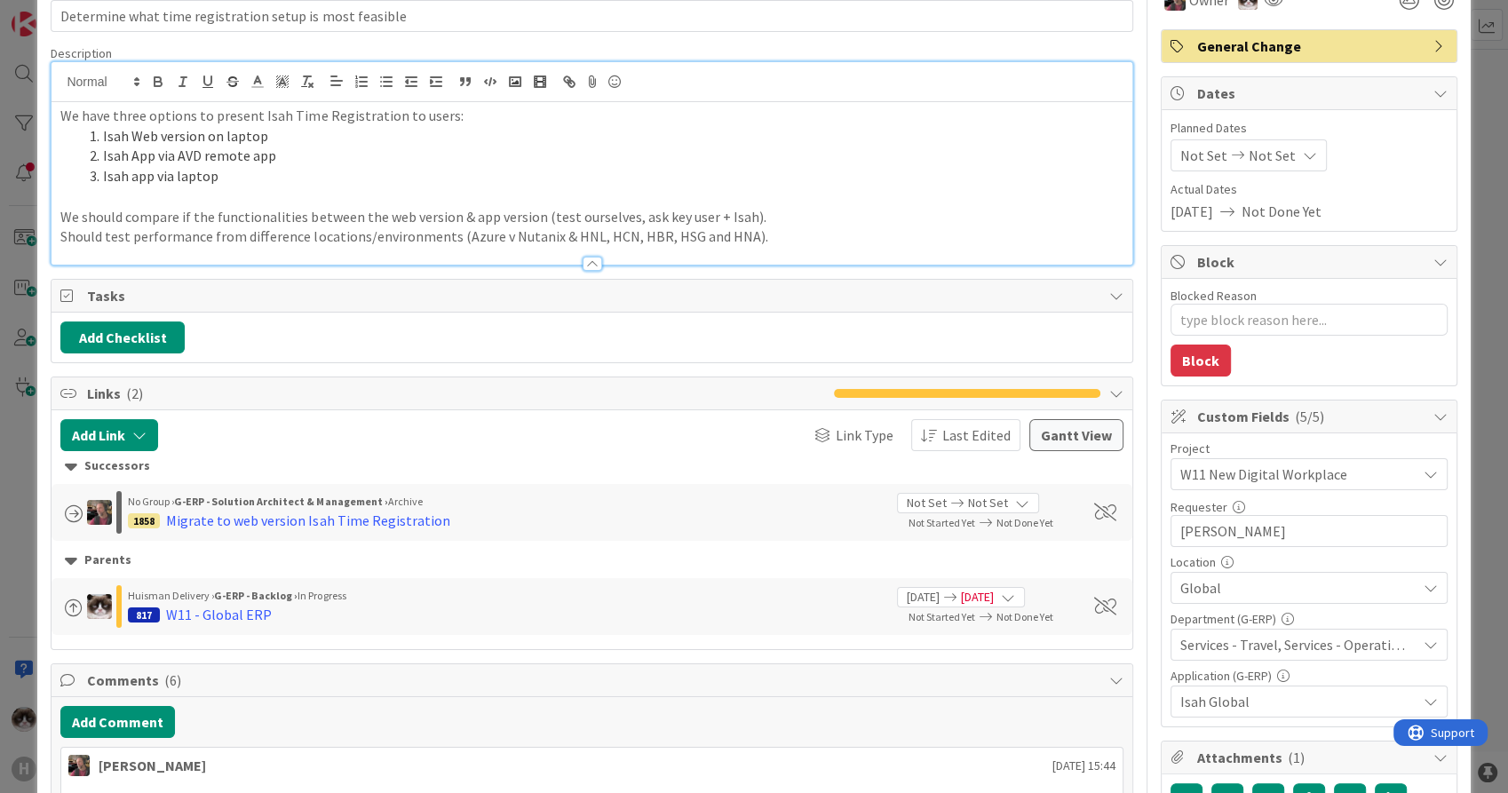
type textarea "x"
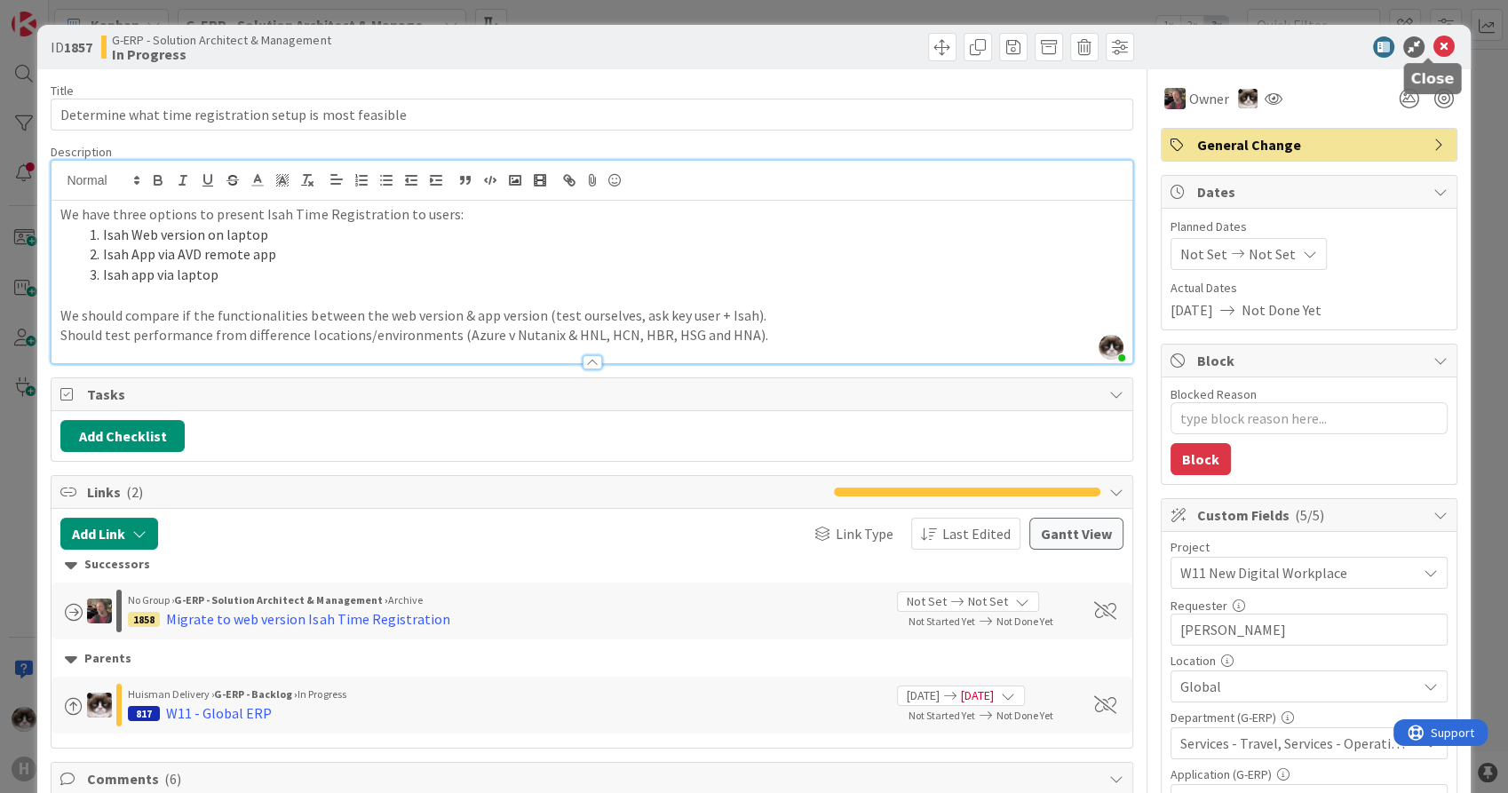
click at [1434, 44] on icon at bounding box center [1444, 46] width 21 height 21
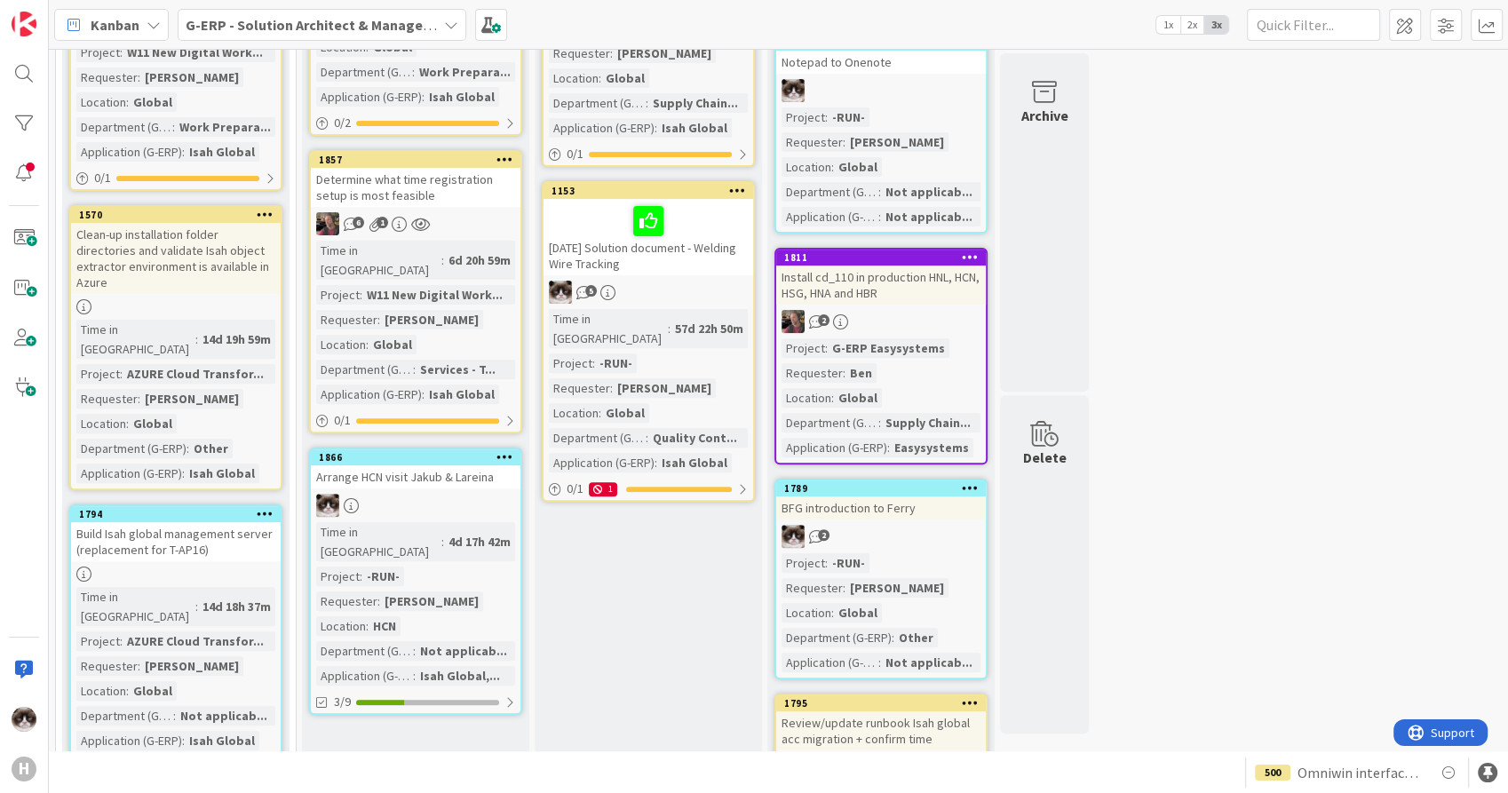
scroll to position [592, 0]
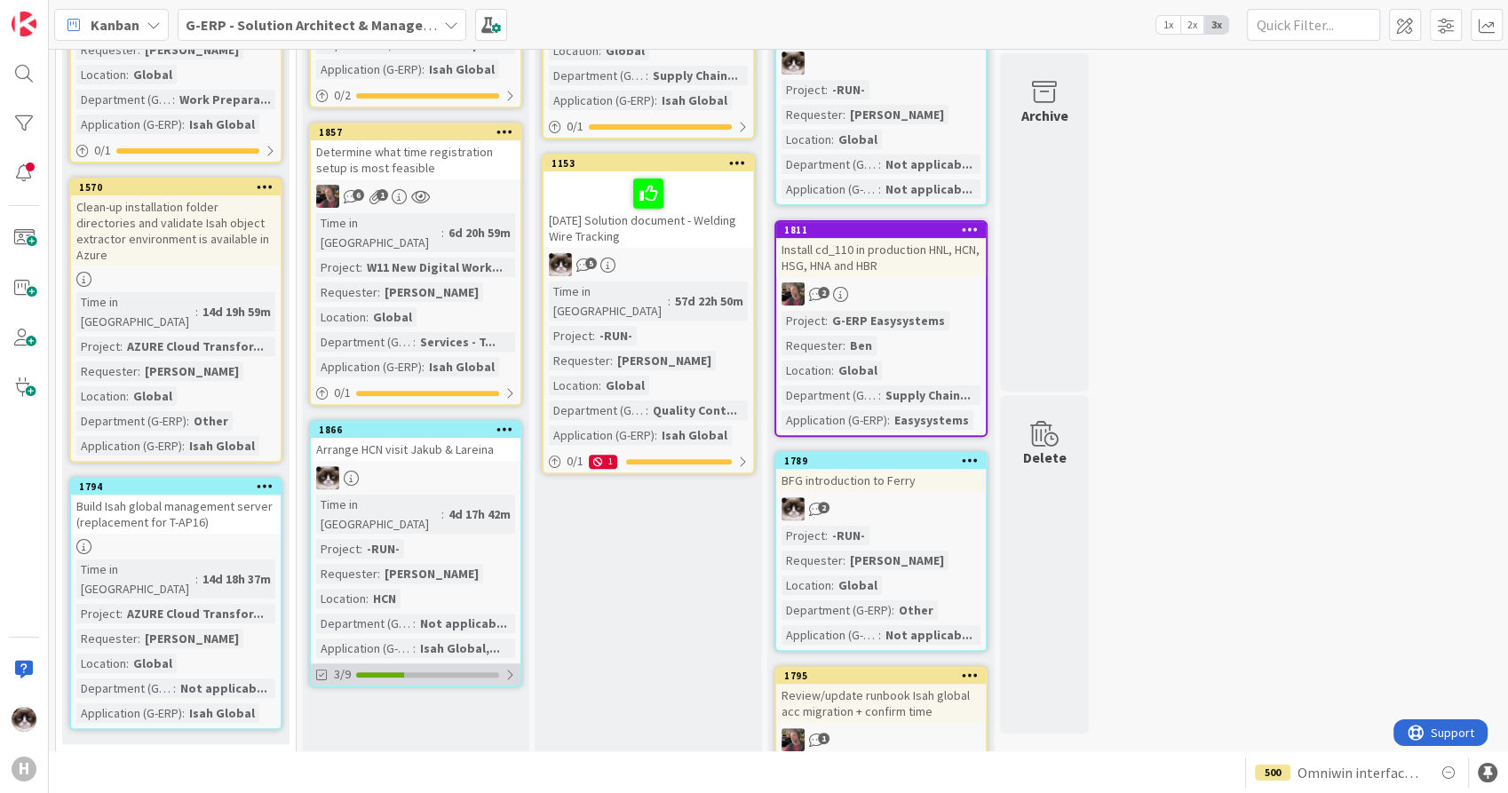
click at [511, 668] on div at bounding box center [510, 675] width 11 height 14
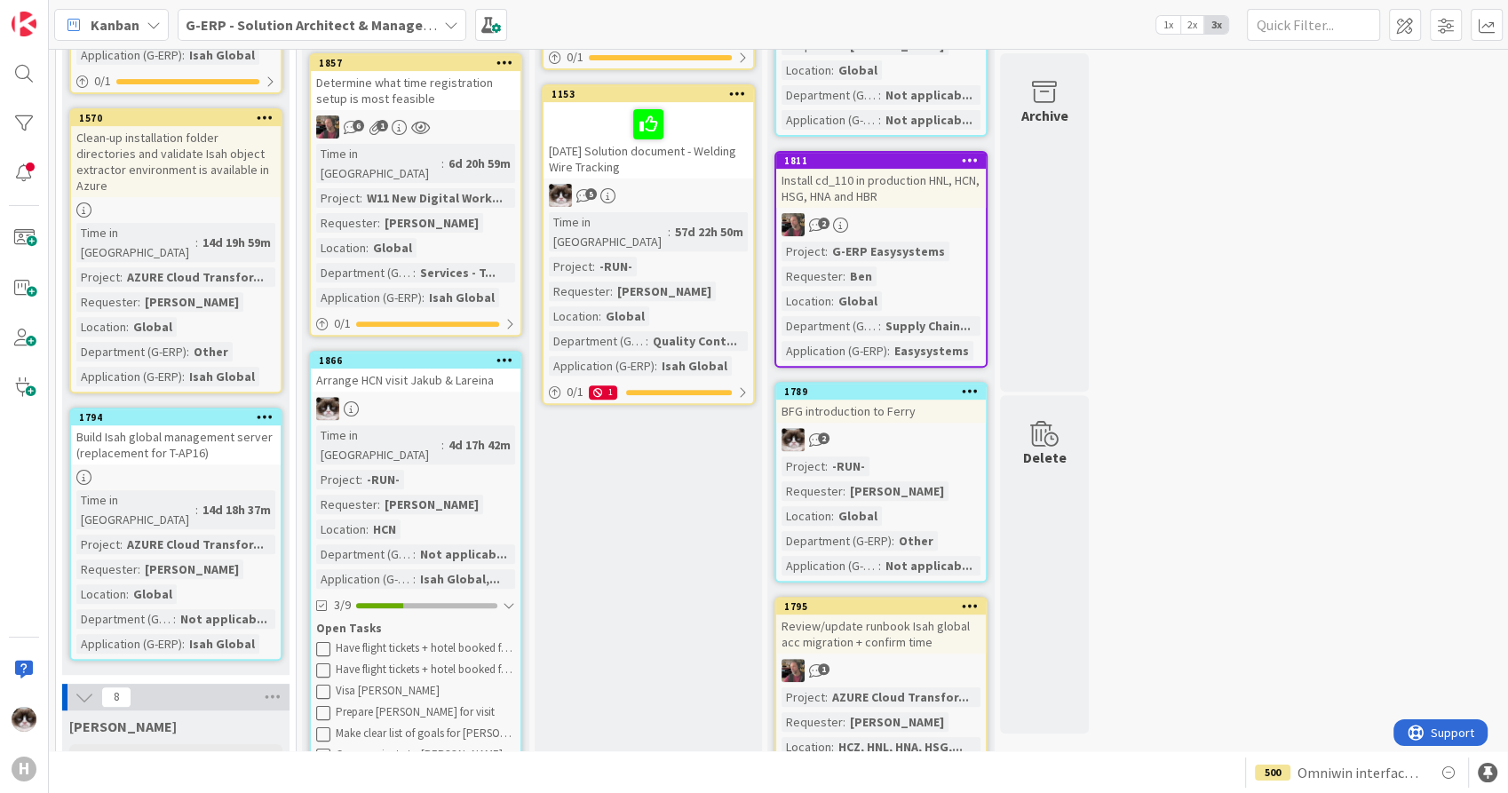
scroll to position [690, 0]
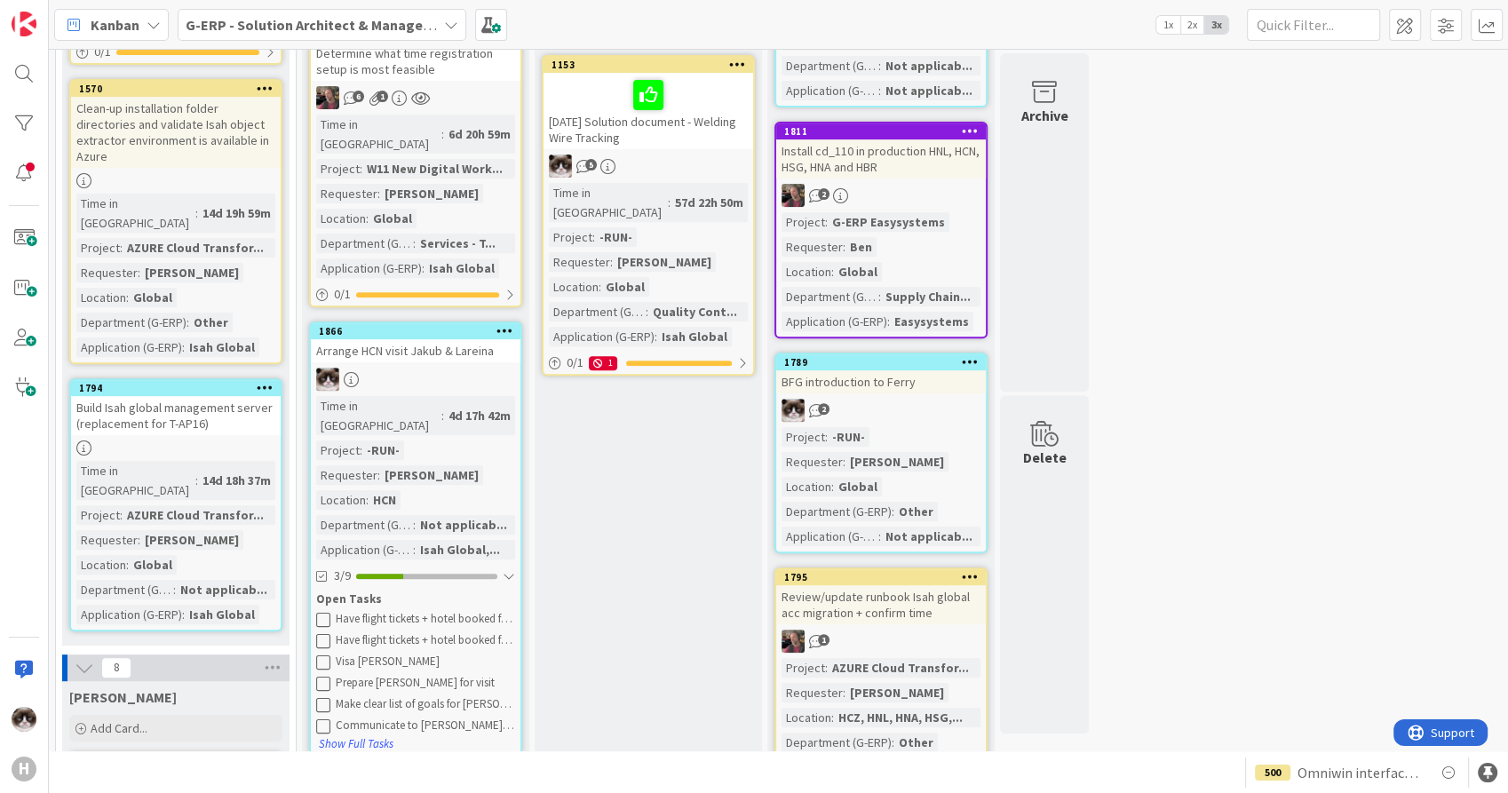
click at [490, 574] on div at bounding box center [426, 576] width 141 height 5
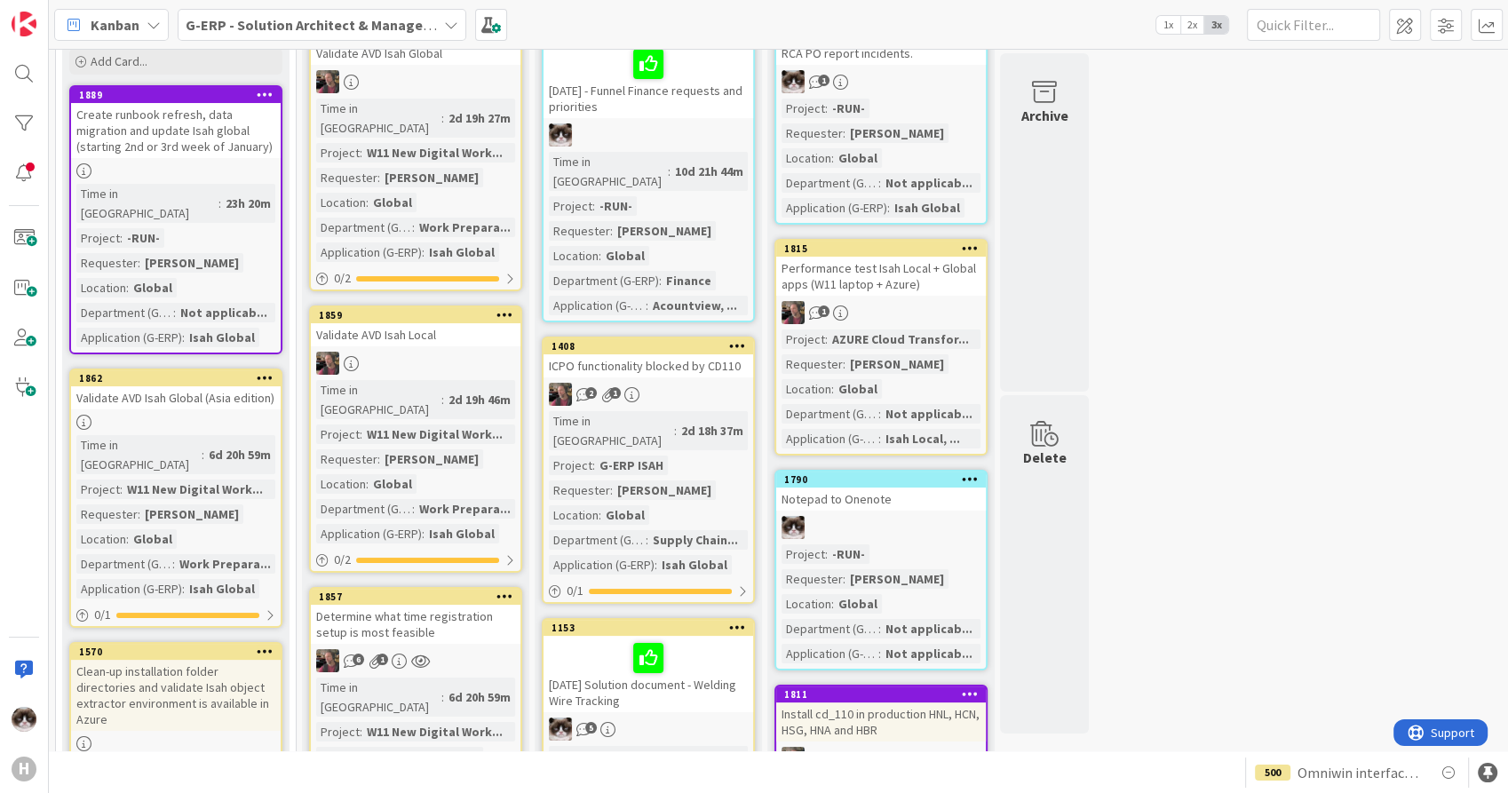
scroll to position [0, 0]
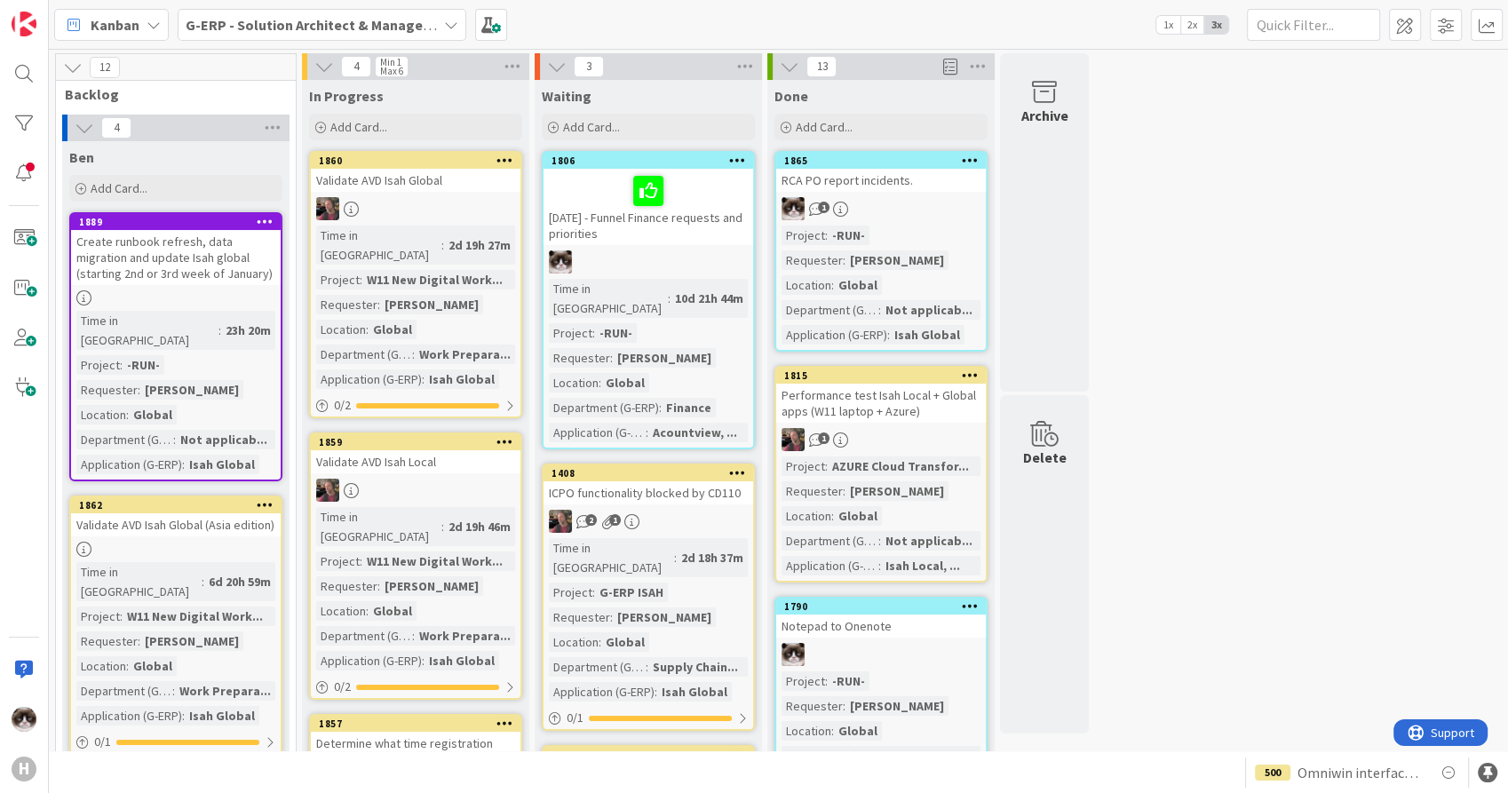
click at [254, 20] on b "G-ERP - Solution Architect & Management" at bounding box center [322, 25] width 272 height 18
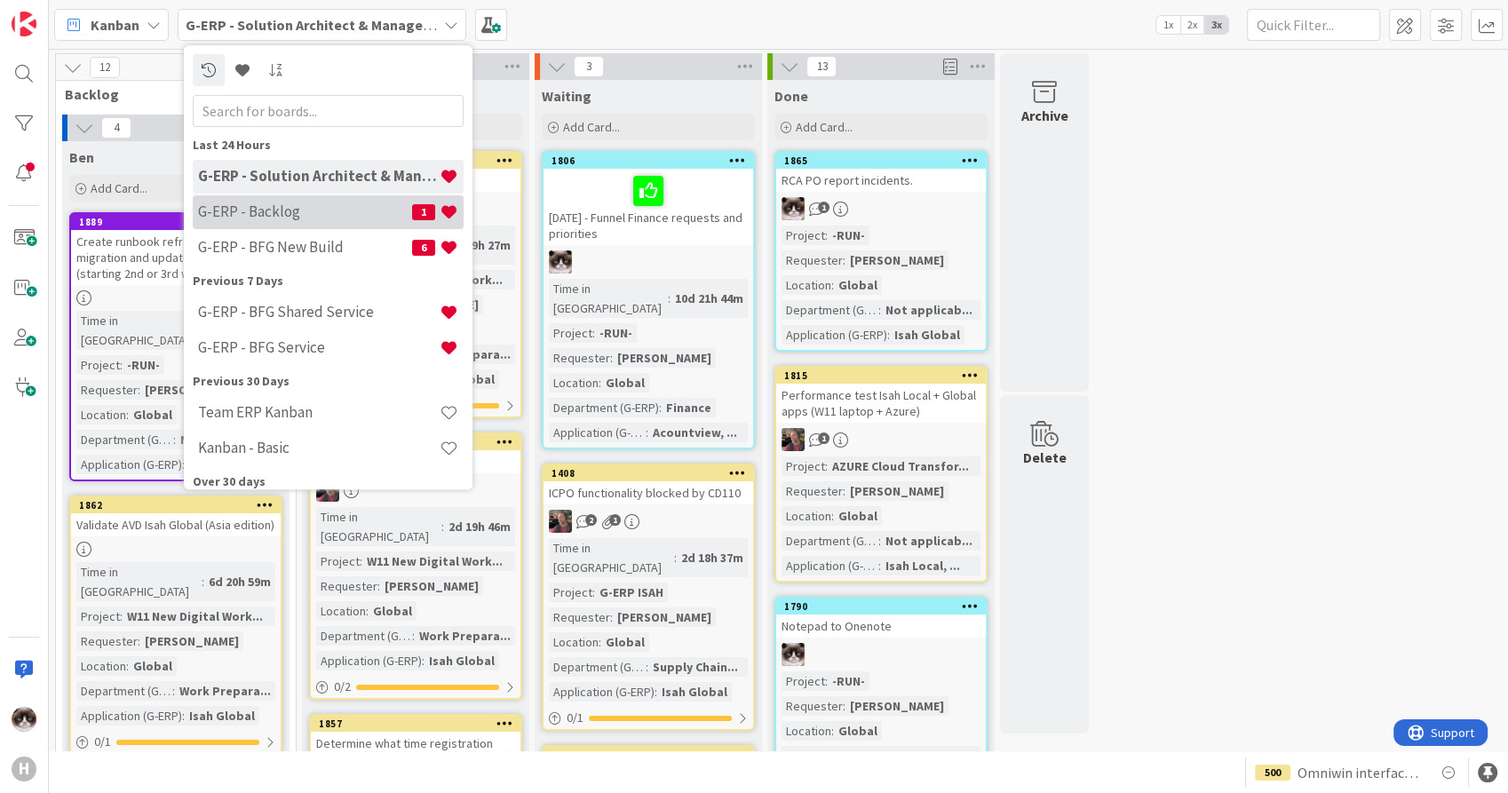
click at [309, 217] on h4 "G-ERP - Backlog" at bounding box center [305, 212] width 214 height 18
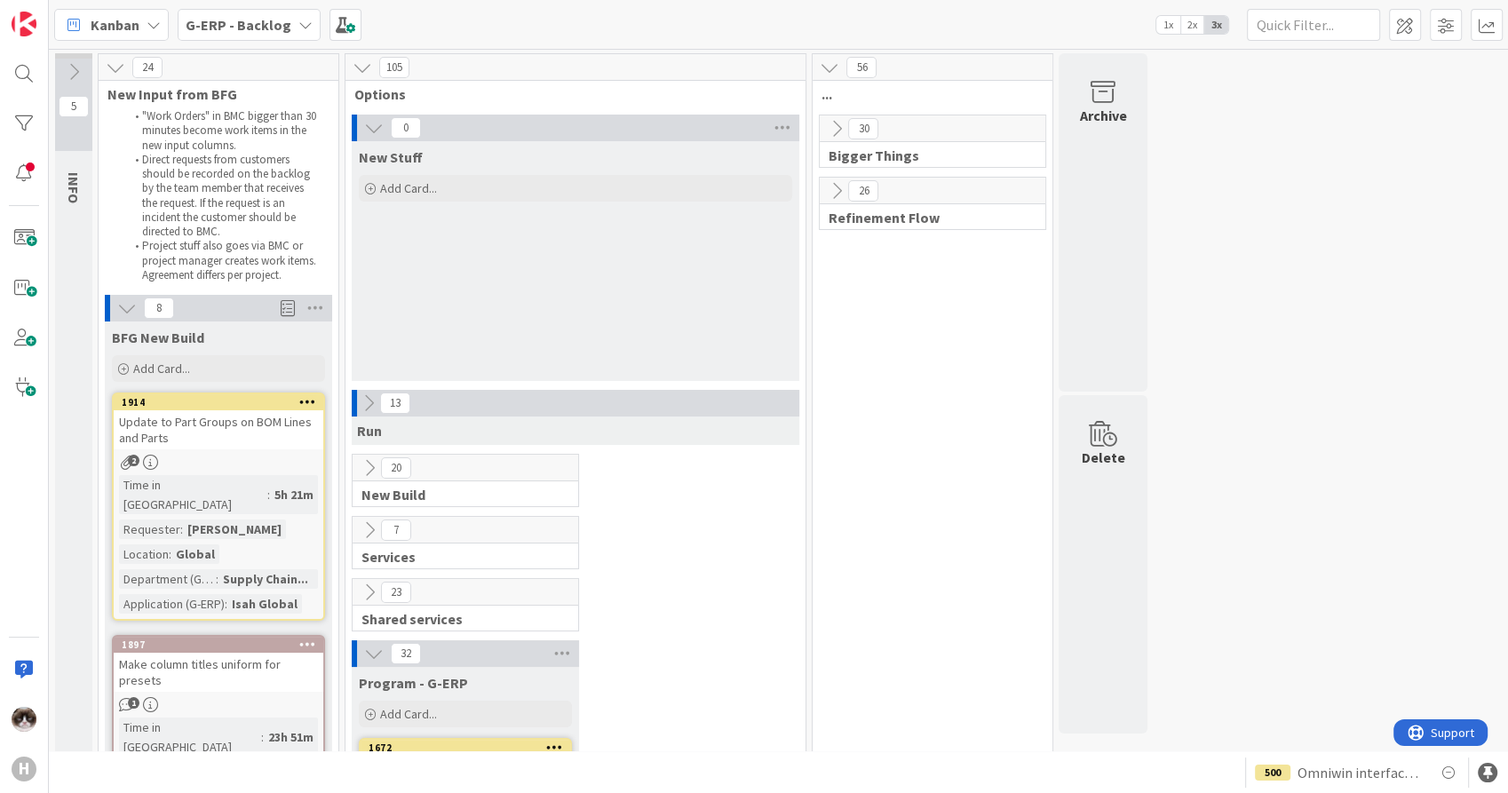
click at [838, 140] on div "30" at bounding box center [933, 128] width 226 height 27
click at [837, 130] on icon at bounding box center [837, 129] width 20 height 20
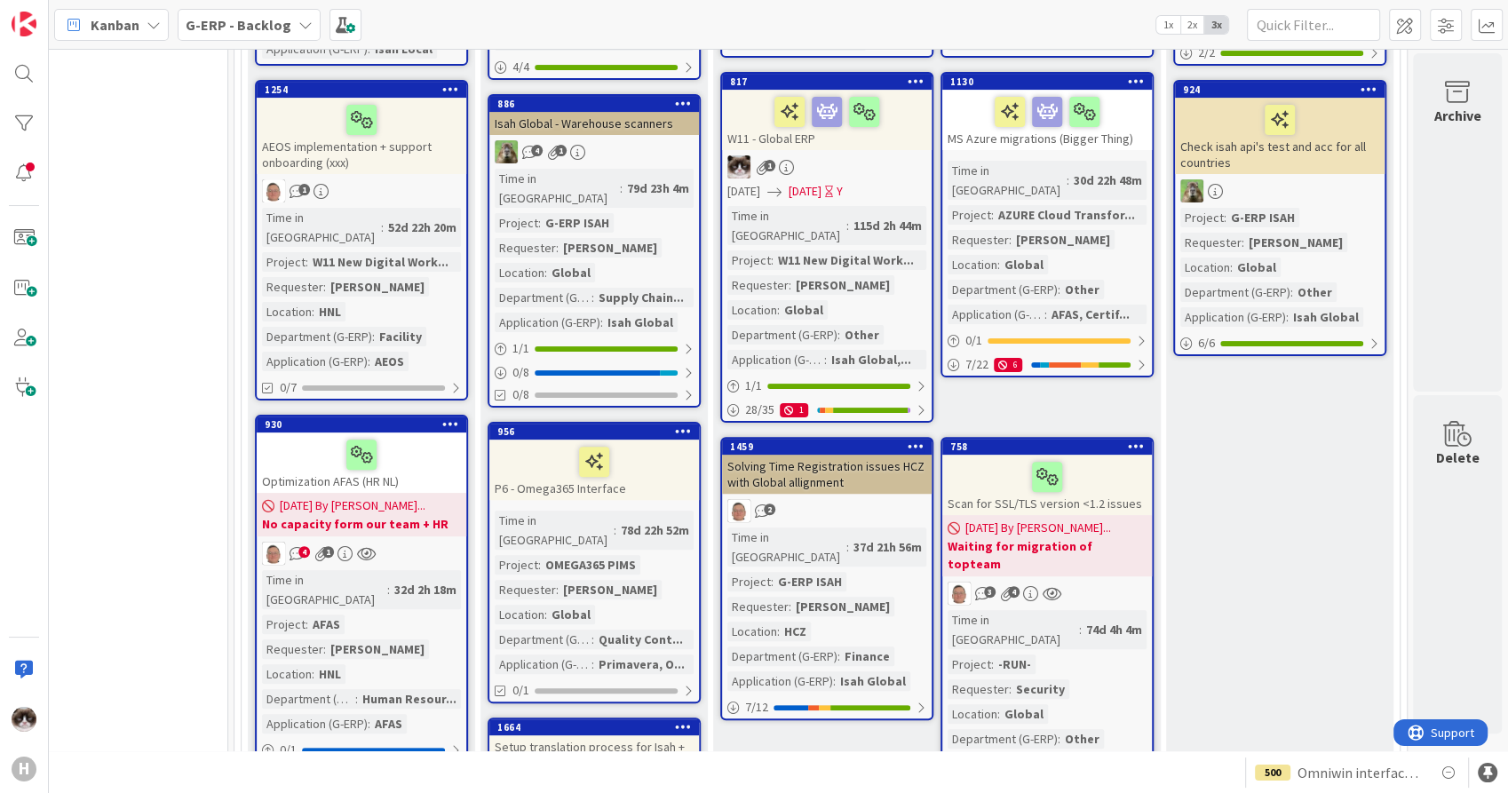
scroll to position [493, 592]
